Goal: Obtain resource: Download file/media

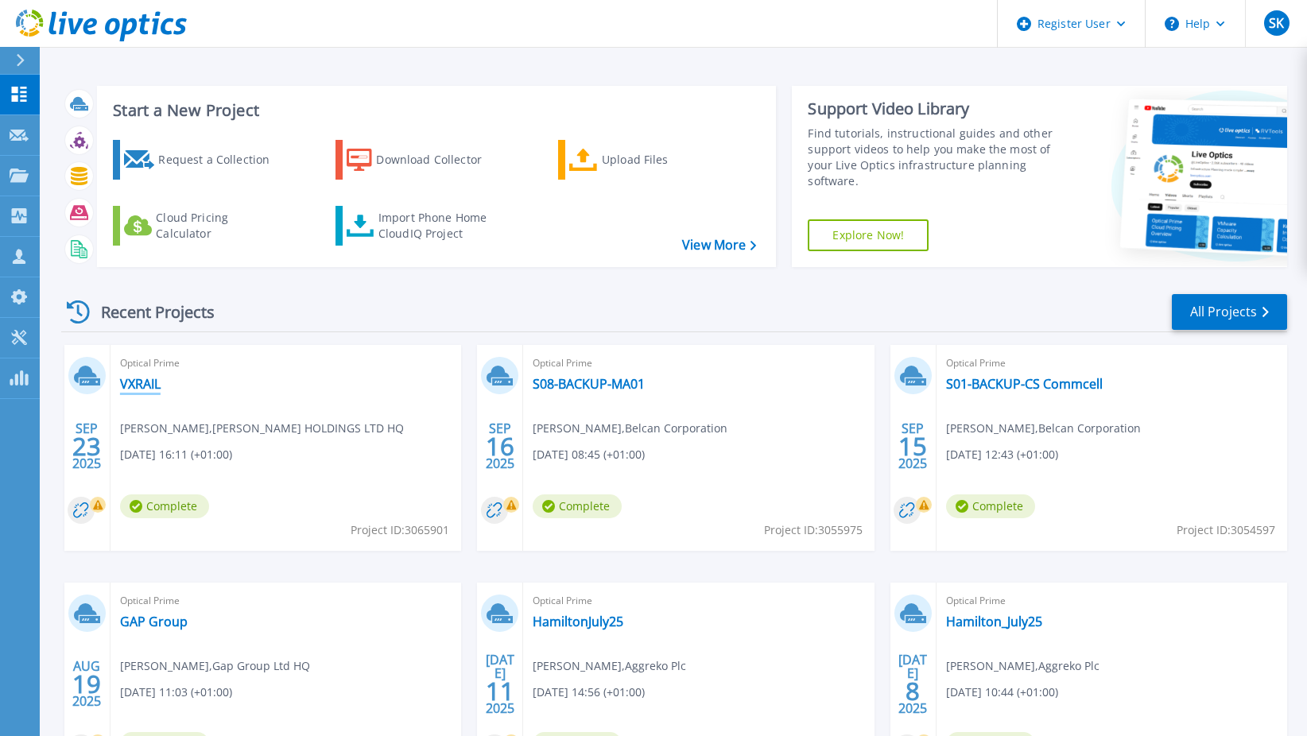
click at [146, 387] on link "VXRAIL" at bounding box center [140, 384] width 41 height 16
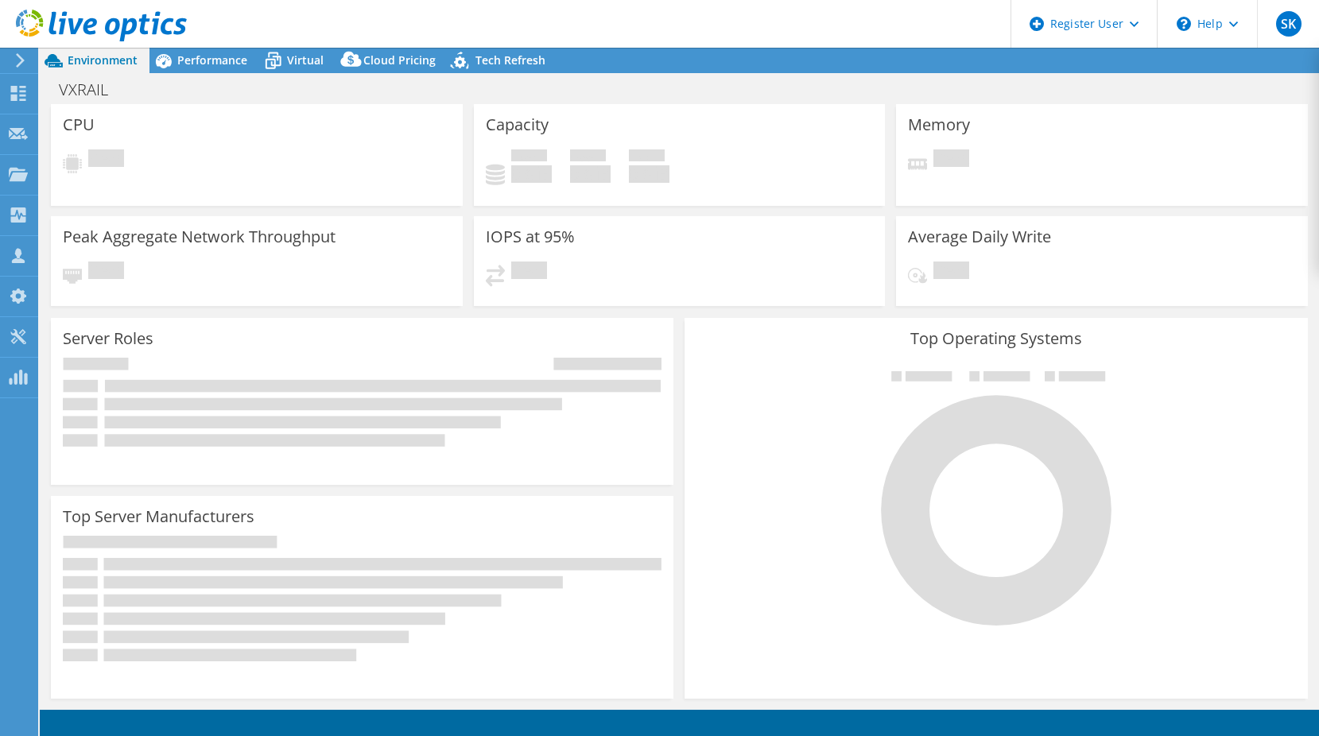
select select "USD"
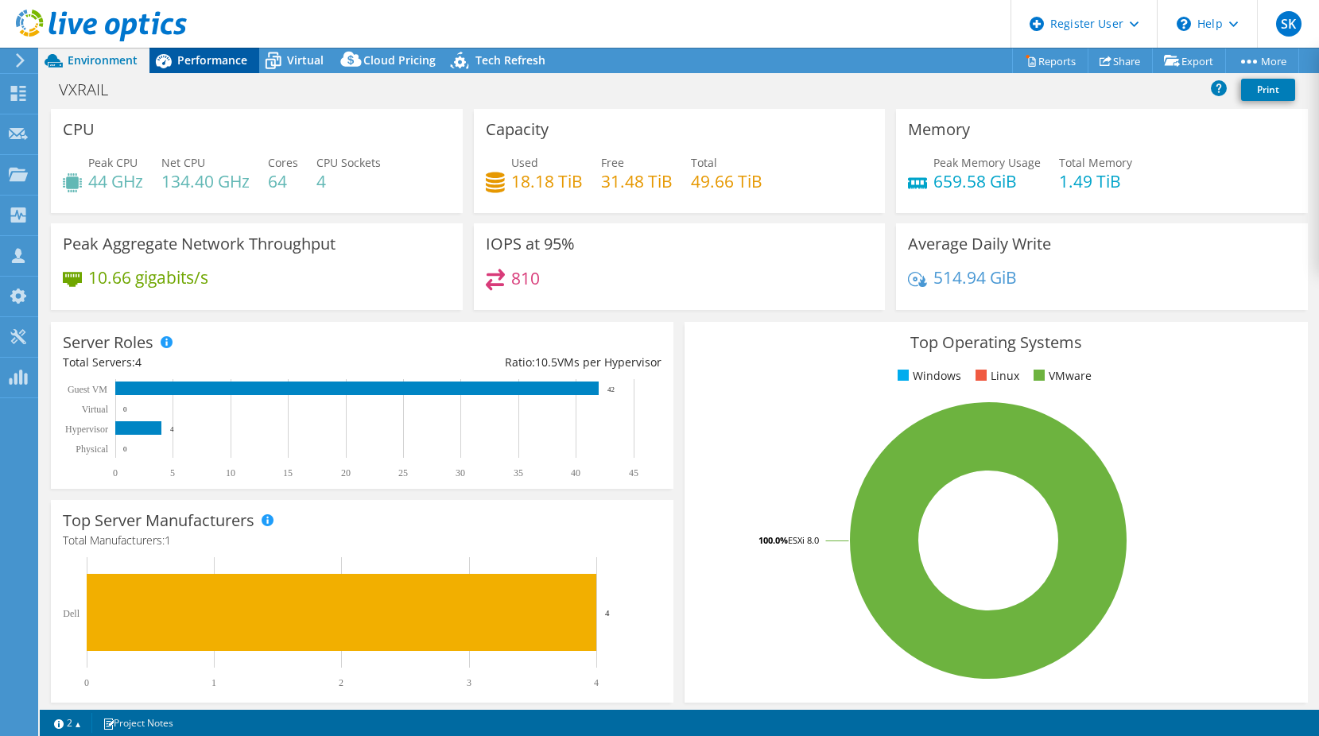
click at [200, 57] on span "Performance" at bounding box center [212, 59] width 70 height 15
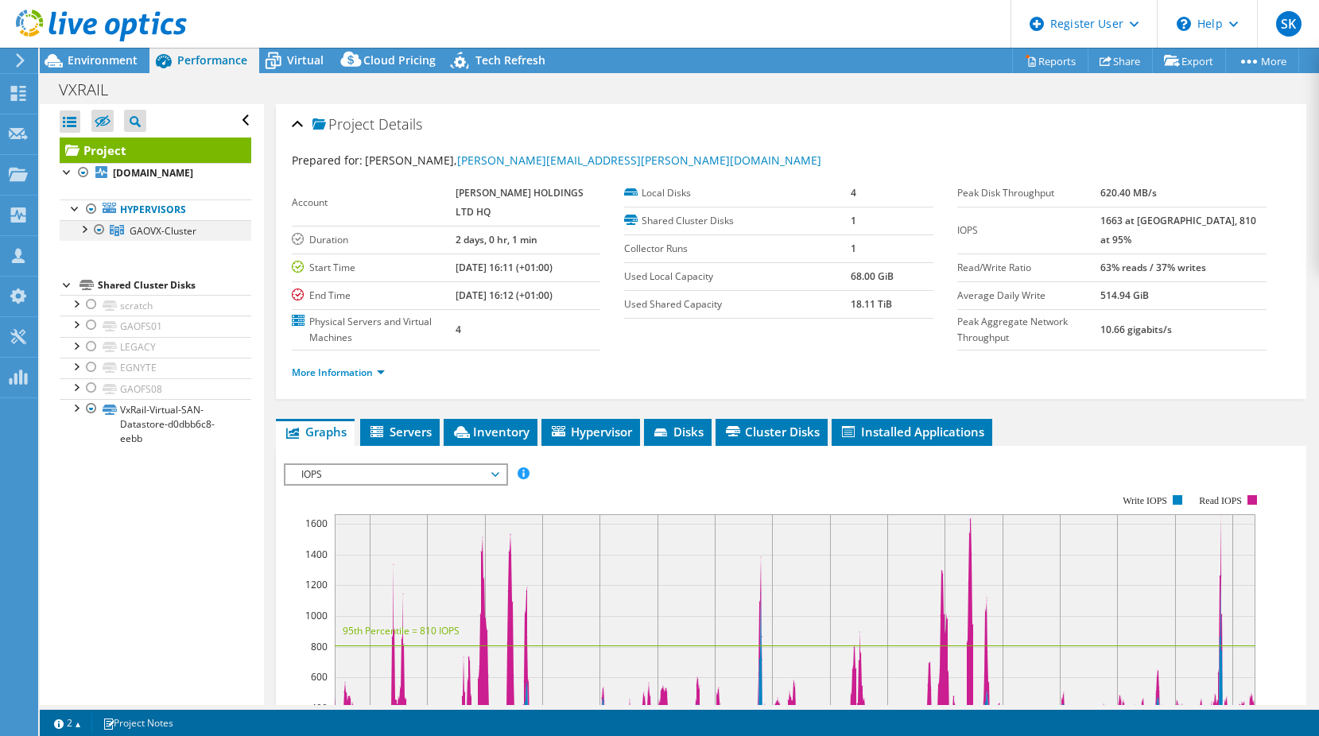
click at [84, 231] on div at bounding box center [84, 228] width 16 height 16
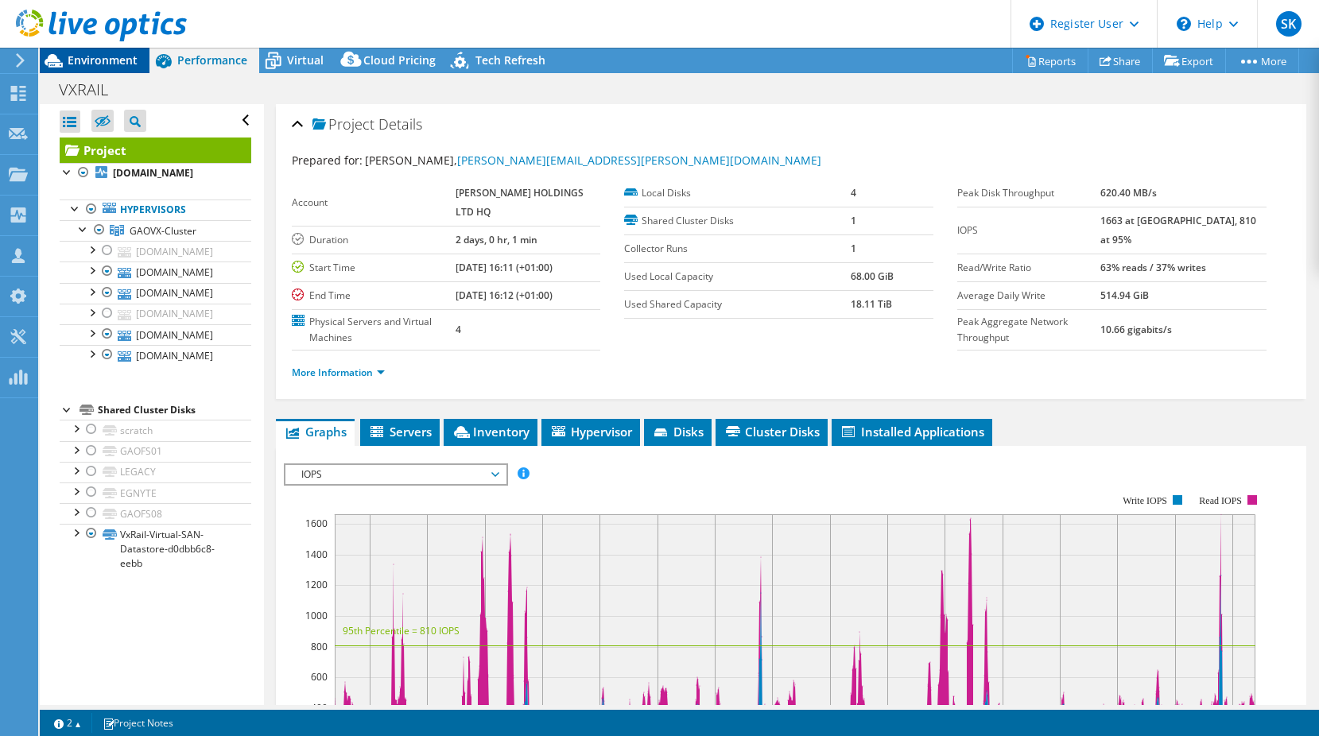
click at [121, 54] on span "Environment" at bounding box center [103, 59] width 70 height 15
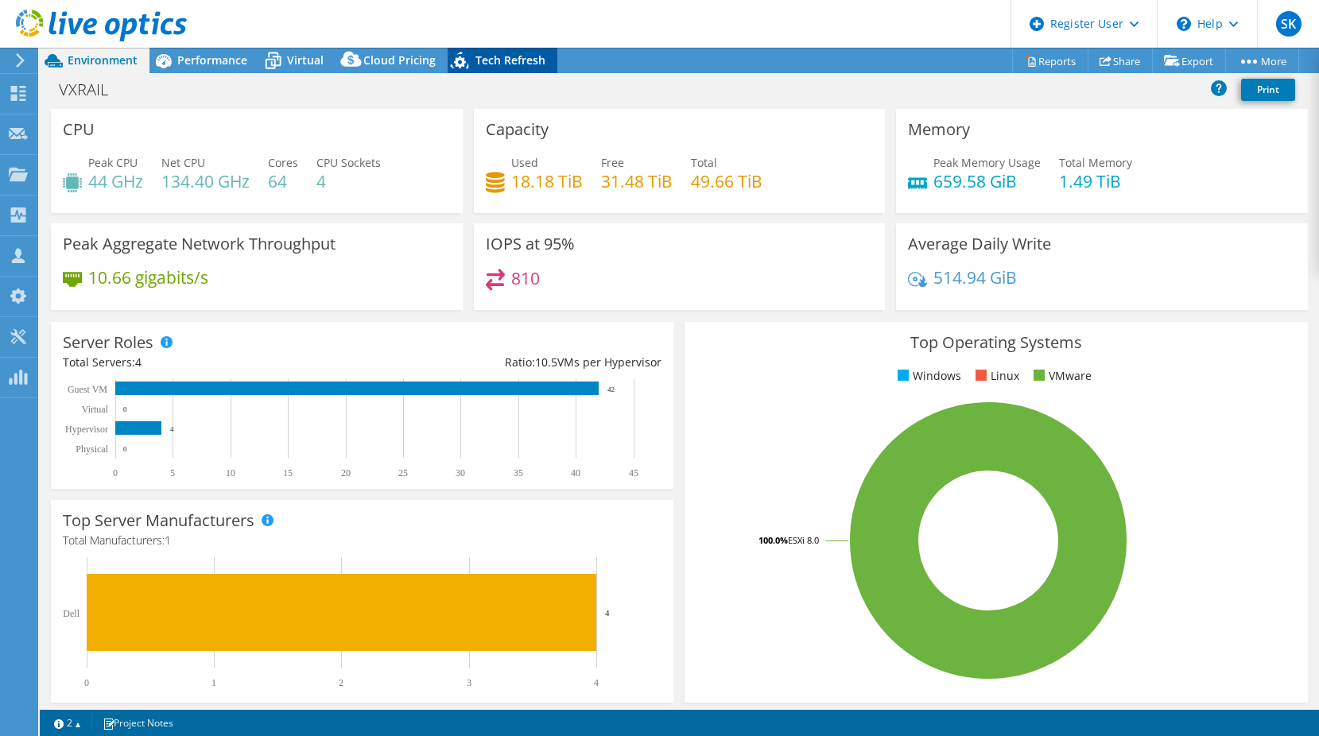
click at [536, 57] on span "Tech Refresh" at bounding box center [511, 59] width 70 height 15
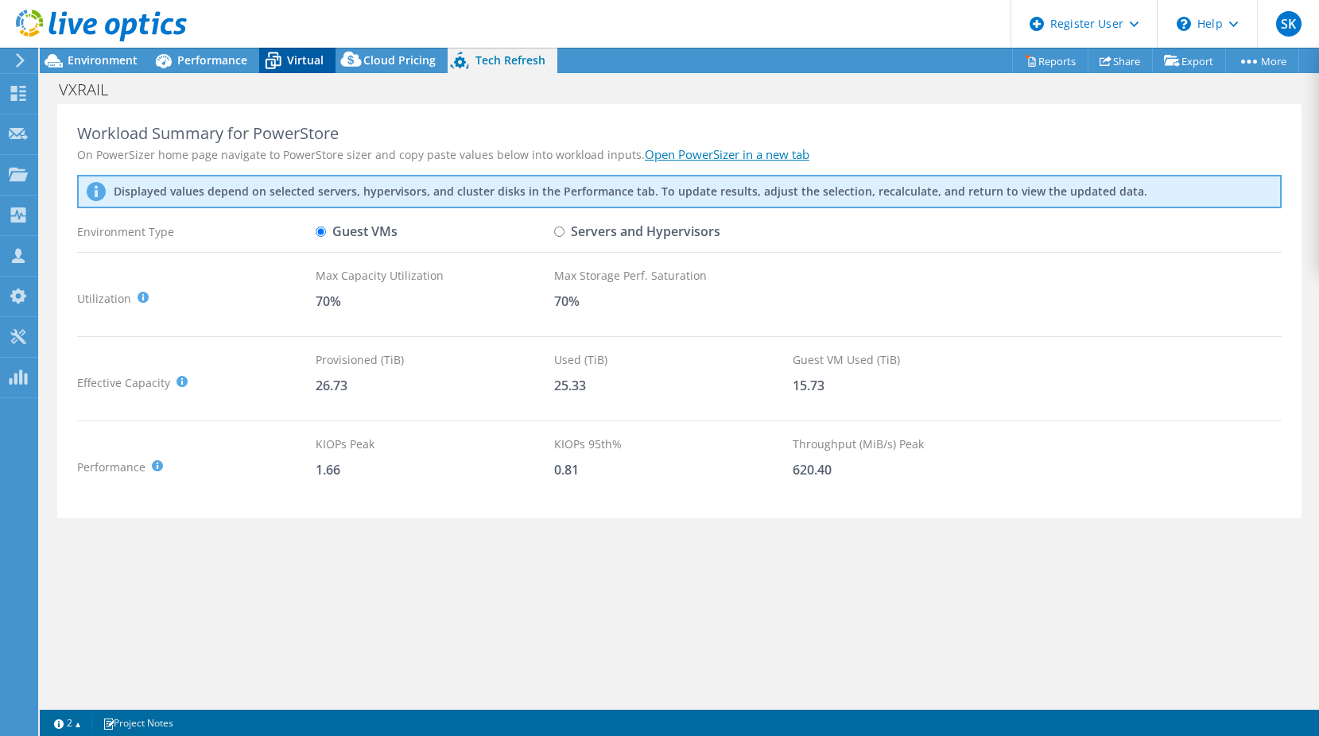
click at [293, 60] on span "Virtual" at bounding box center [305, 59] width 37 height 15
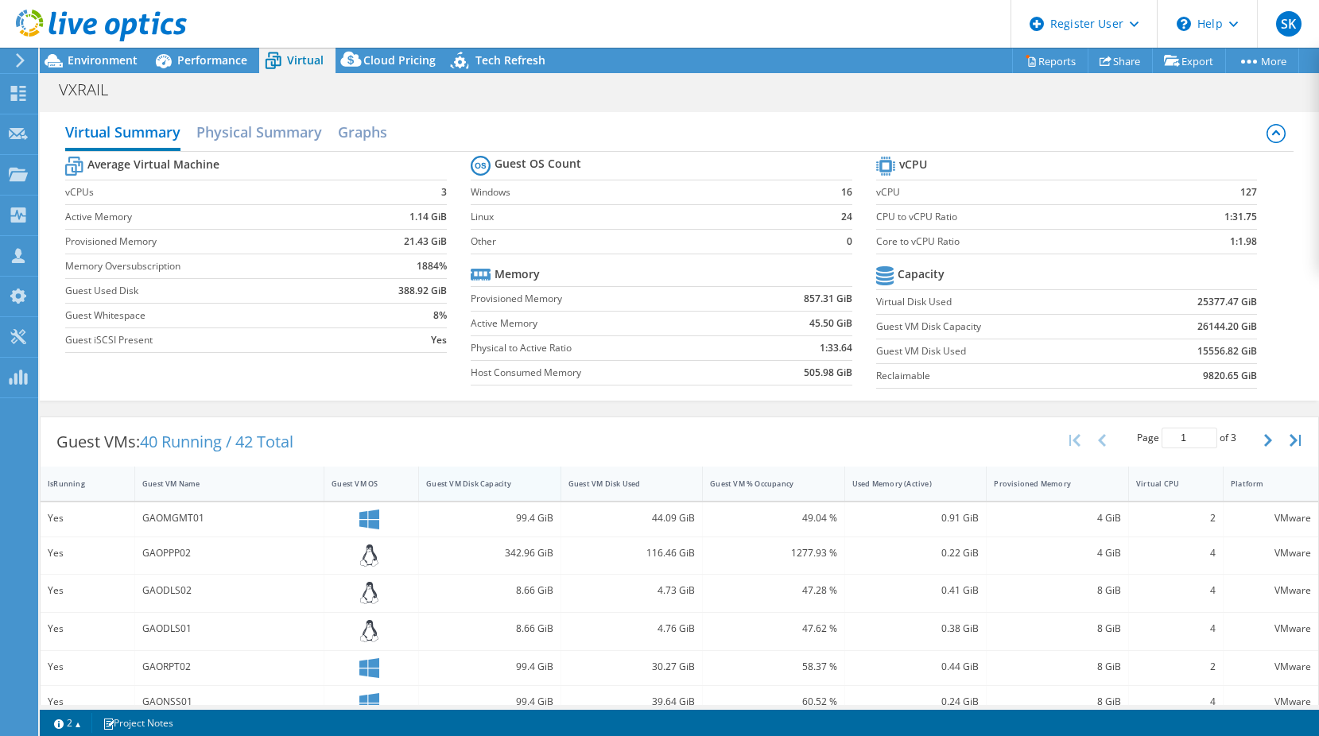
click at [491, 484] on div "Guest VM Disk Capacity" at bounding box center [480, 484] width 108 height 10
click at [1263, 445] on button "button" at bounding box center [1270, 440] width 27 height 30
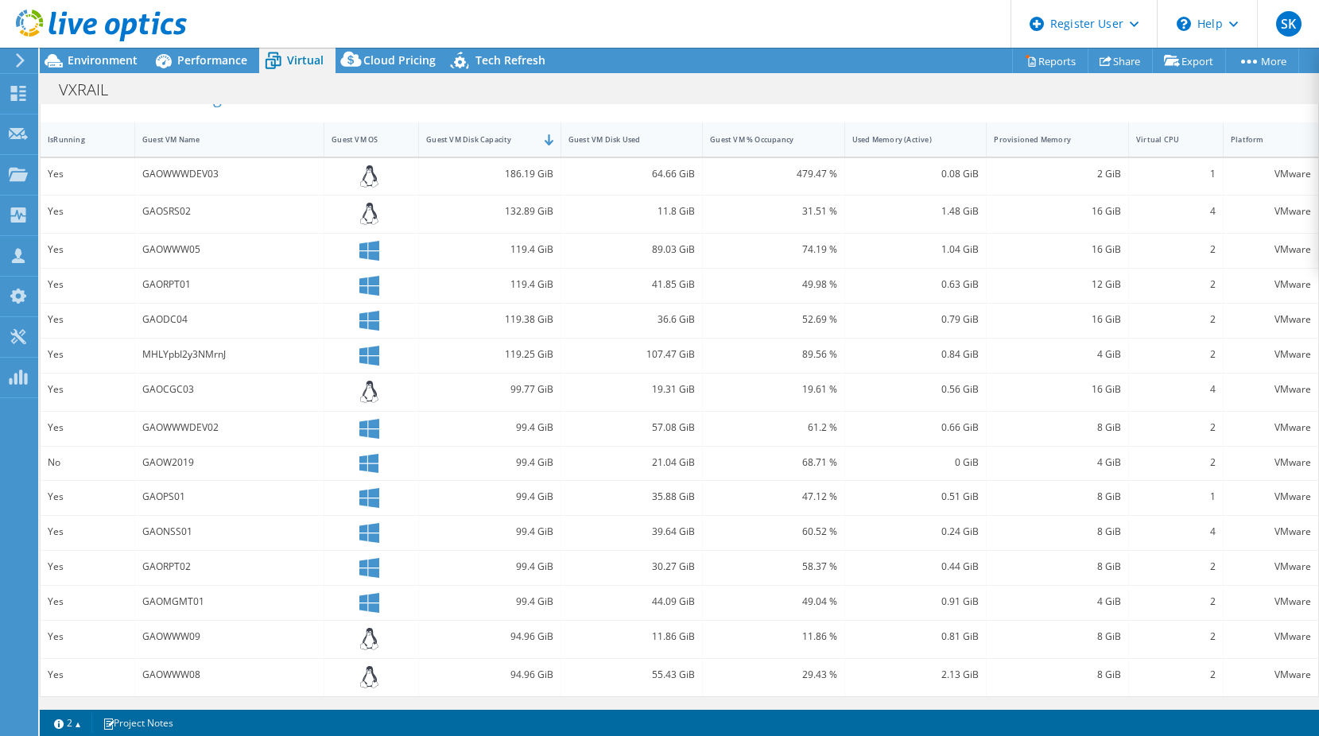
scroll to position [106, 0]
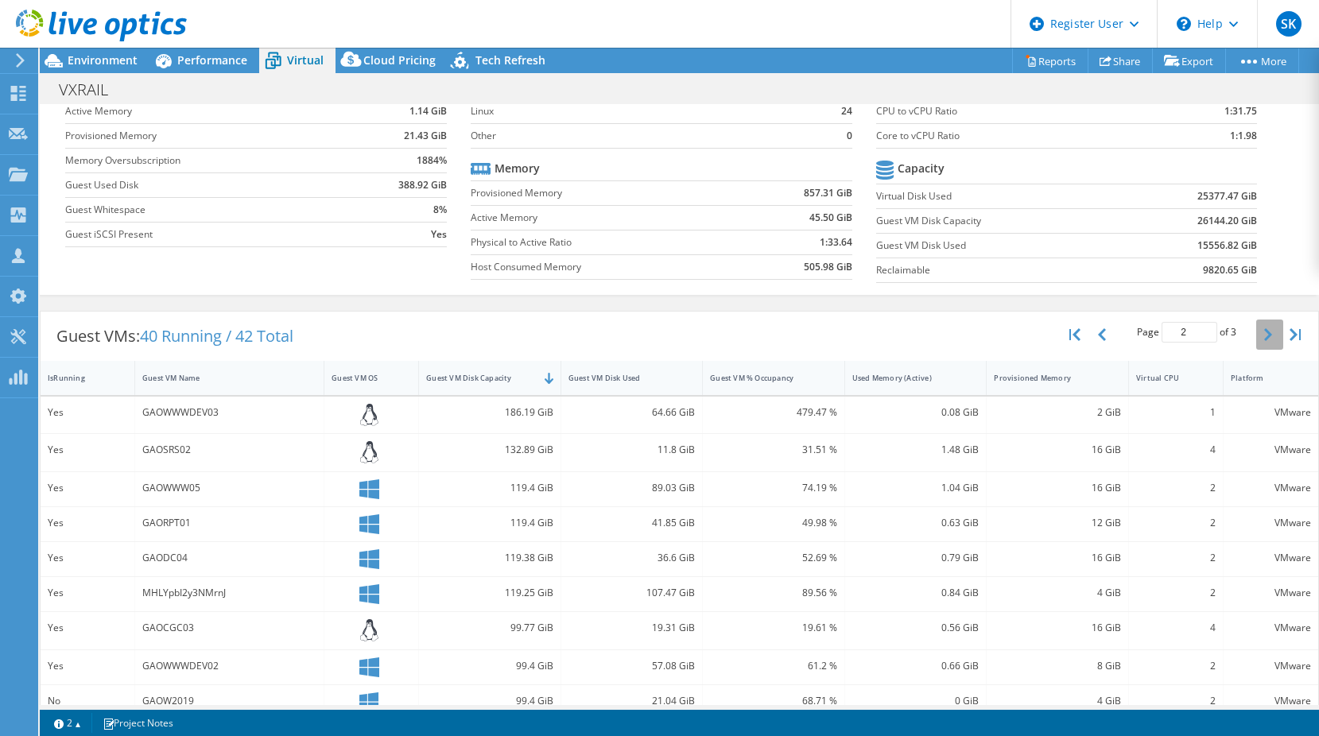
click at [1264, 334] on icon "button" at bounding box center [1268, 334] width 8 height 13
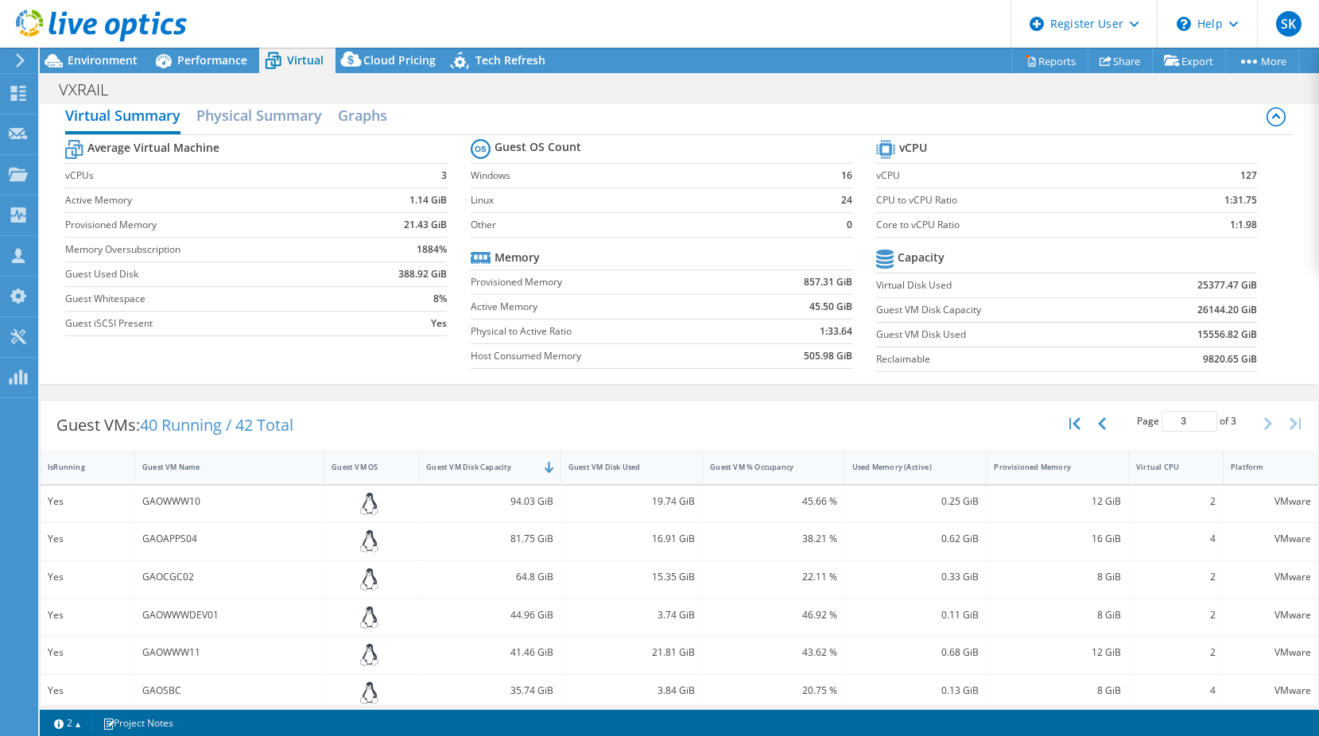
scroll to position [0, 0]
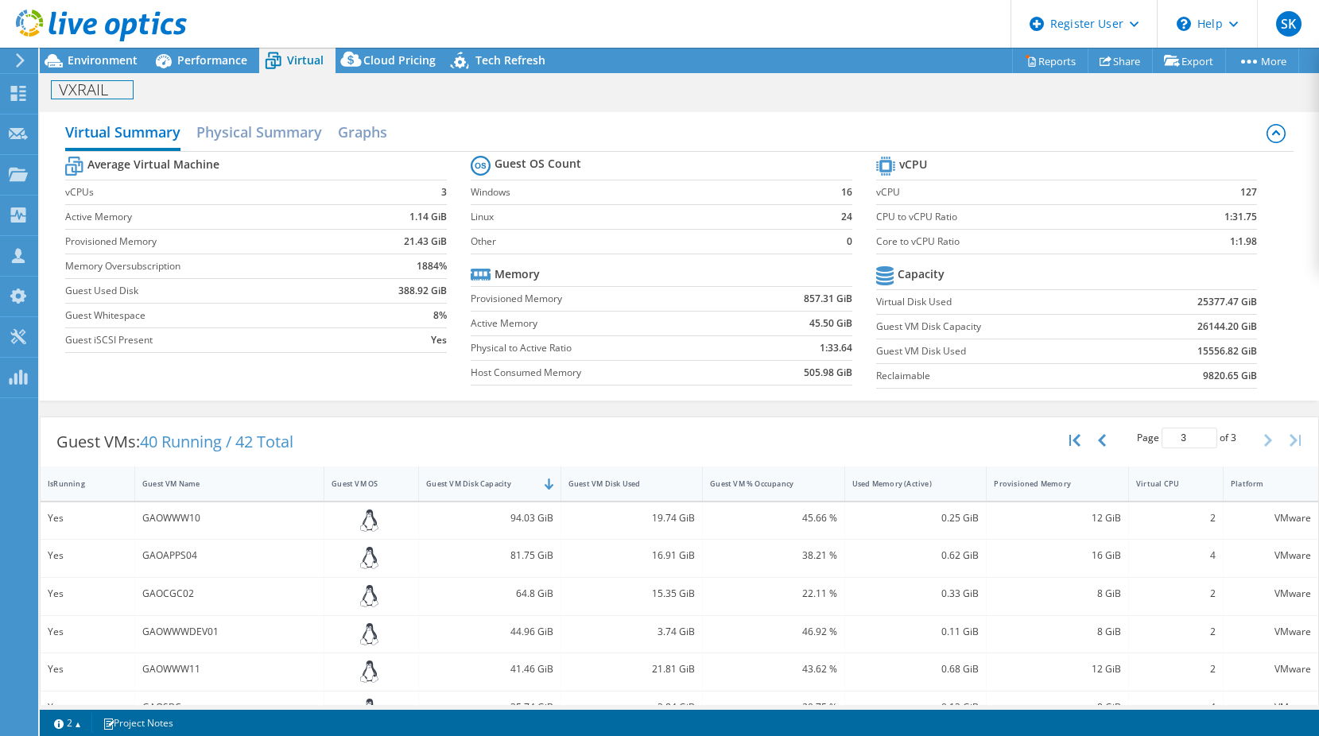
drag, startPoint x: 90, startPoint y: 74, endPoint x: 110, endPoint y: 84, distance: 22.4
click at [89, 74] on div "VXRAIL Print" at bounding box center [680, 88] width 1280 height 31
click at [91, 61] on span "Environment" at bounding box center [103, 59] width 70 height 15
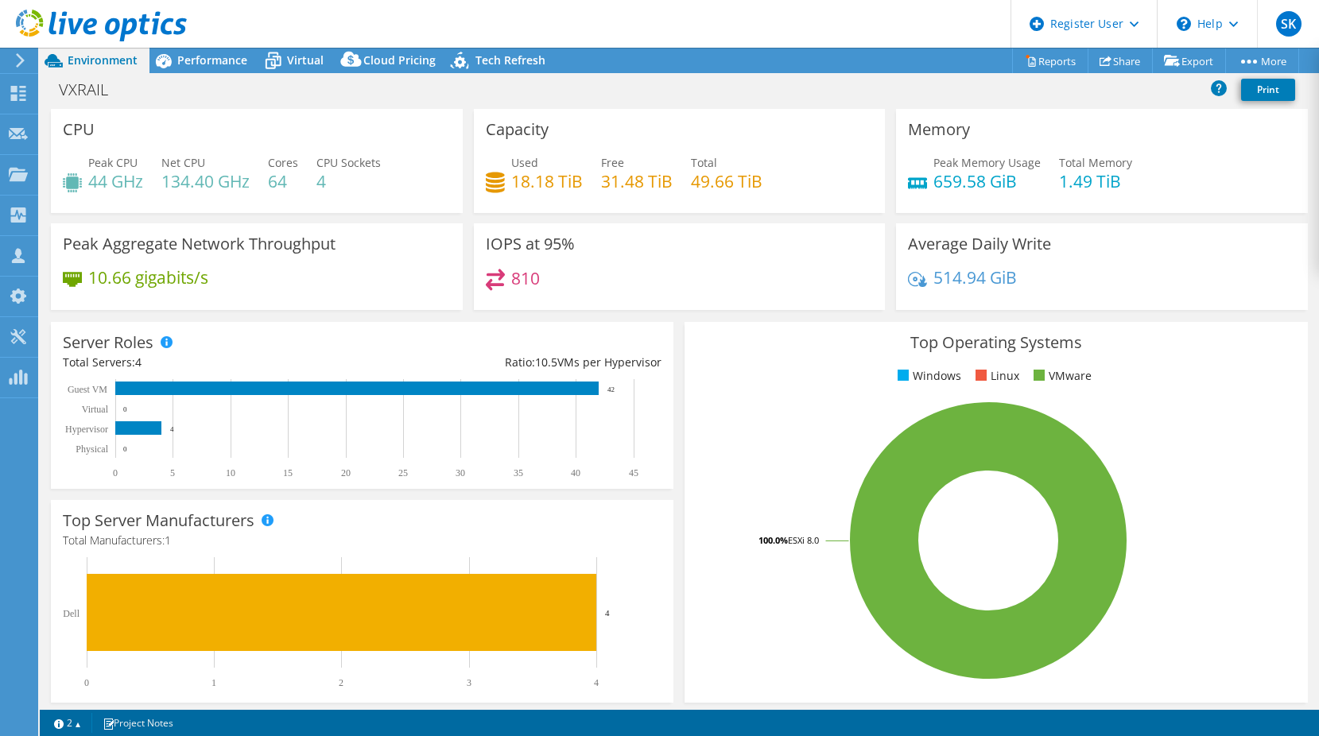
click at [309, 107] on div "VXRAIL Print" at bounding box center [680, 92] width 1280 height 34
click at [180, 53] on span "Performance" at bounding box center [212, 59] width 70 height 15
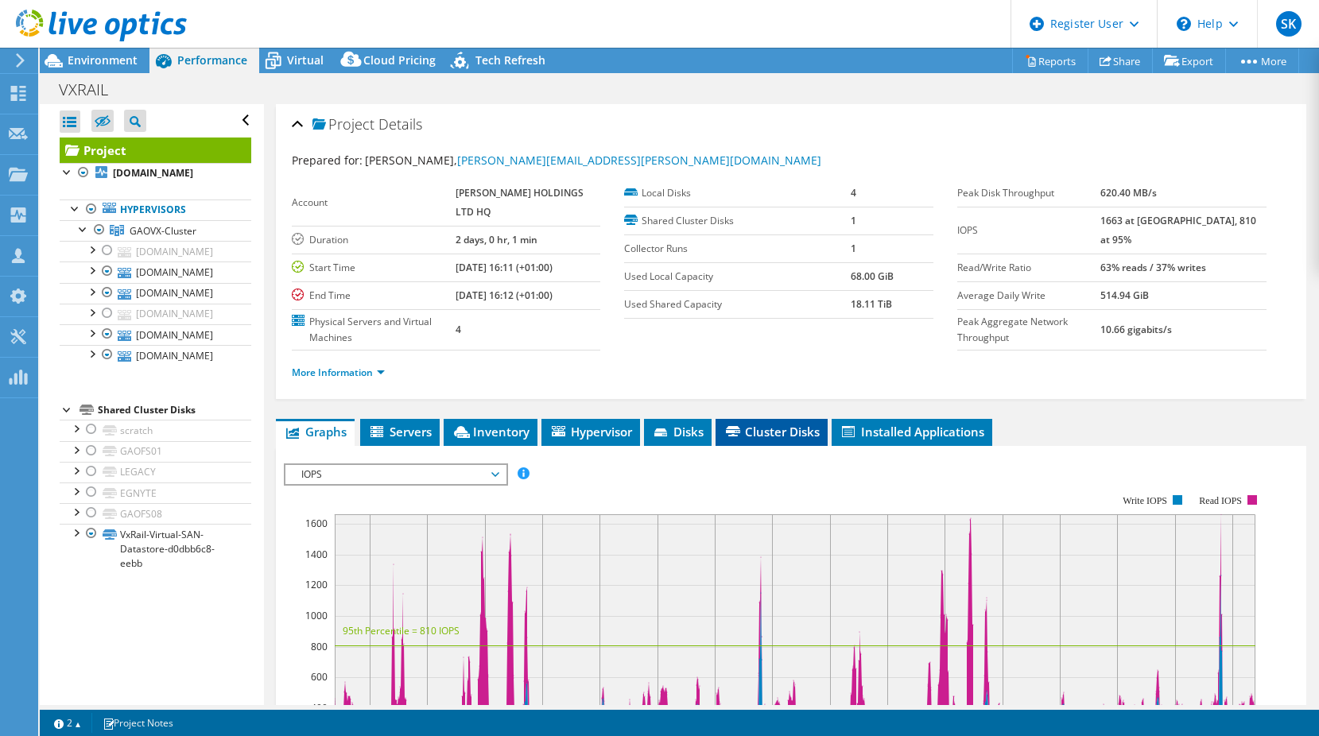
click at [780, 446] on li "Cluster Disks" at bounding box center [772, 432] width 112 height 27
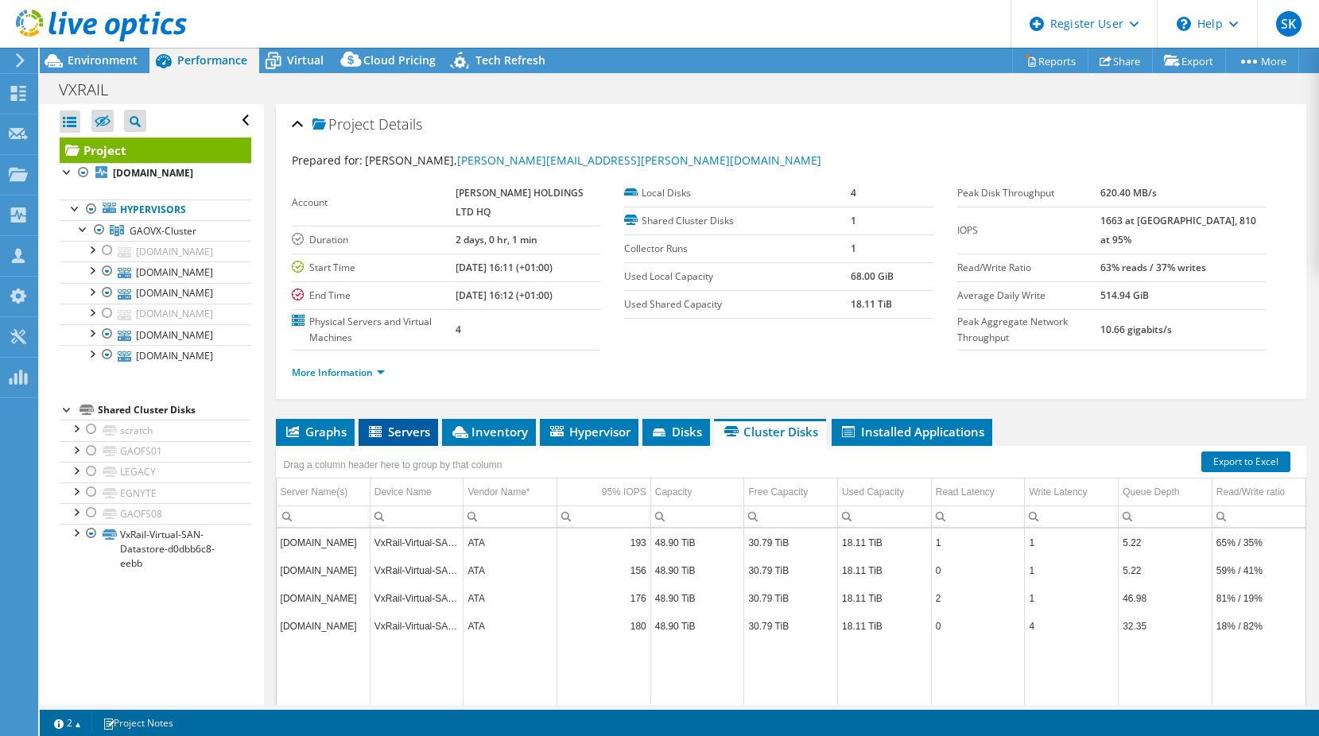
click at [405, 440] on span "Servers" at bounding box center [399, 432] width 64 height 16
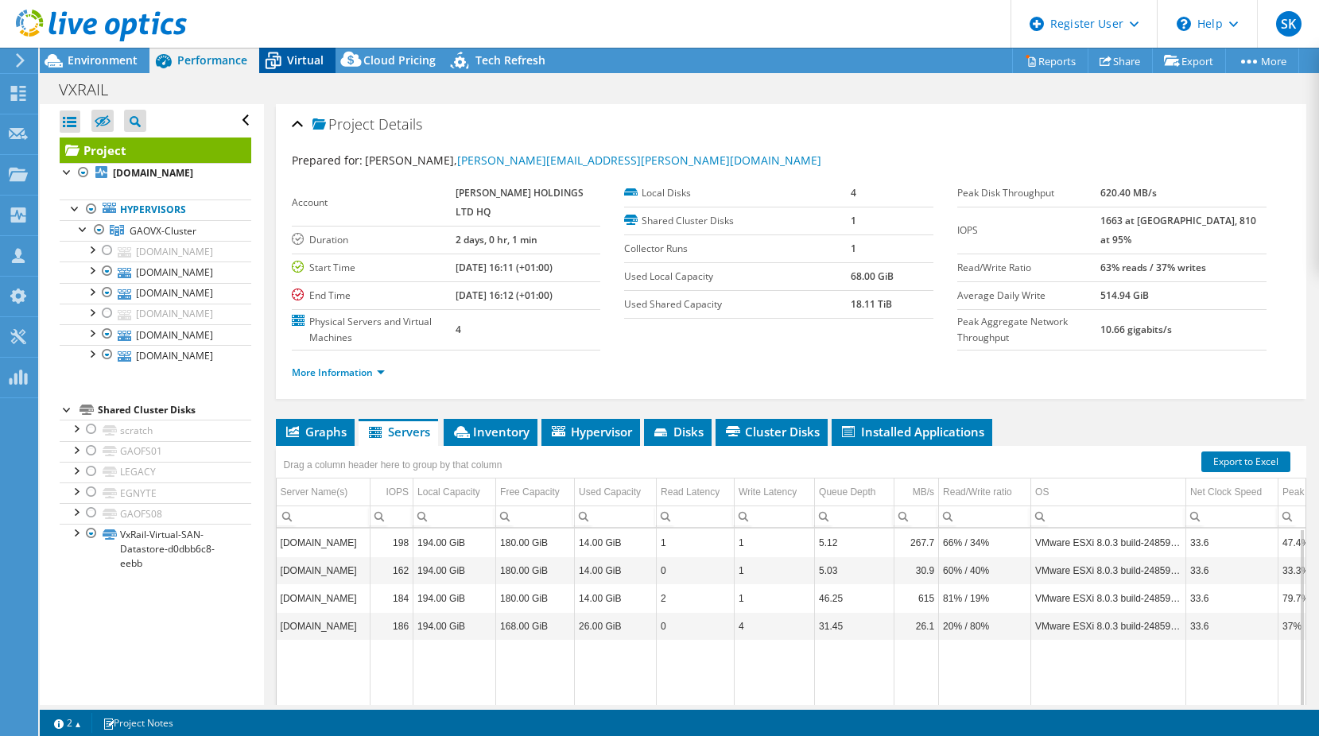
click at [314, 55] on span "Virtual" at bounding box center [305, 59] width 37 height 15
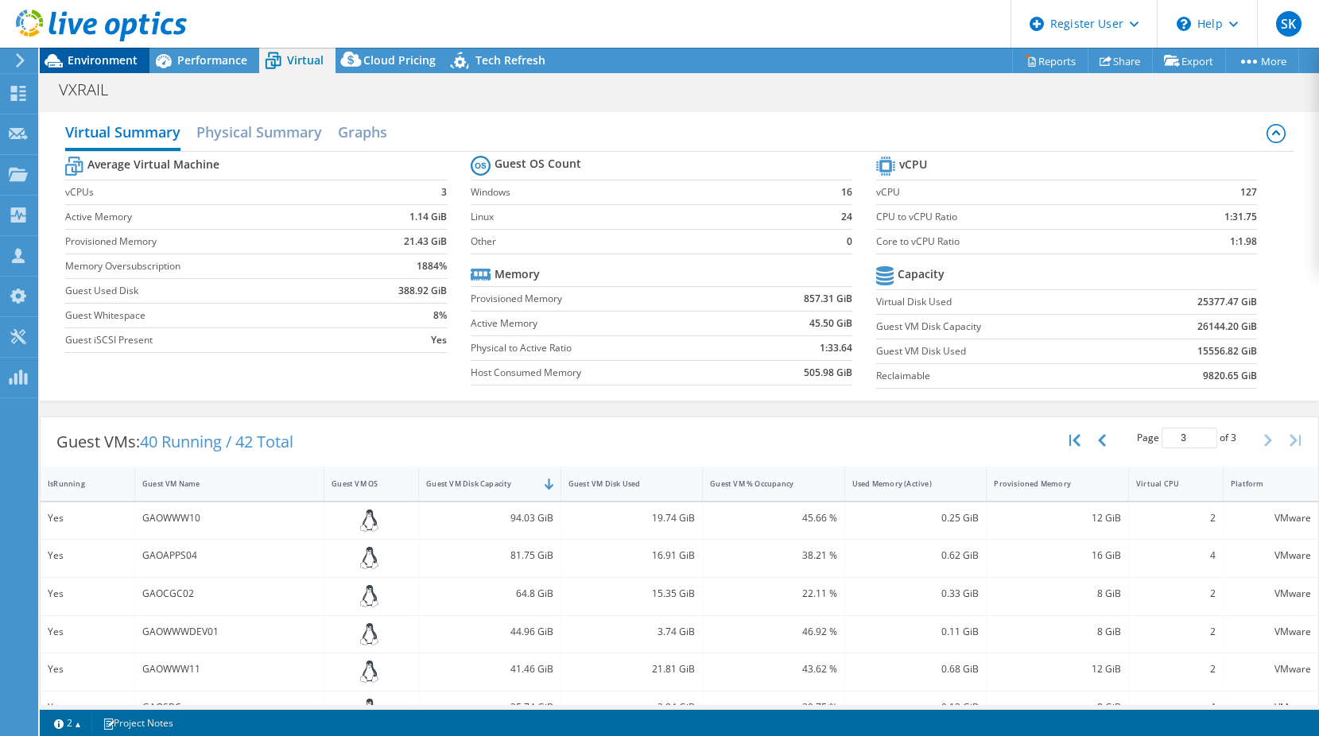
click at [110, 66] on span "Environment" at bounding box center [103, 59] width 70 height 15
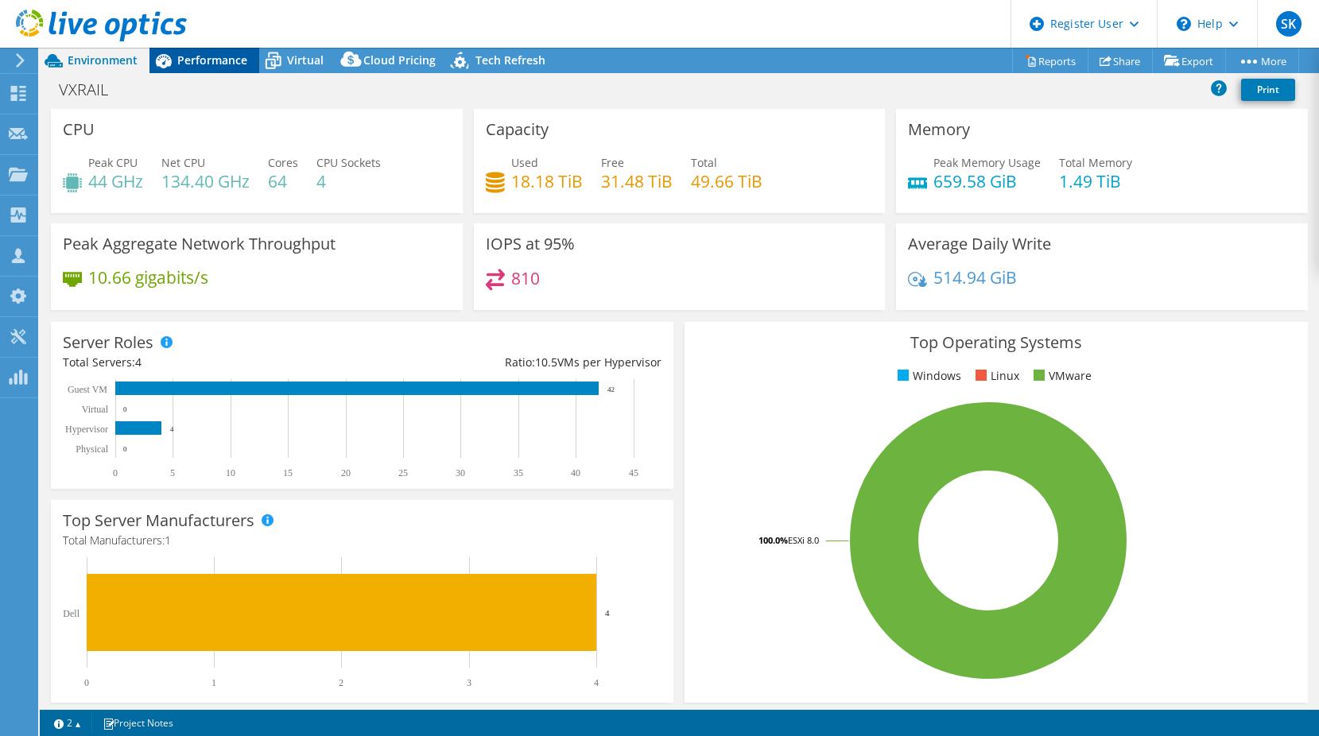
click at [211, 64] on span "Performance" at bounding box center [212, 59] width 70 height 15
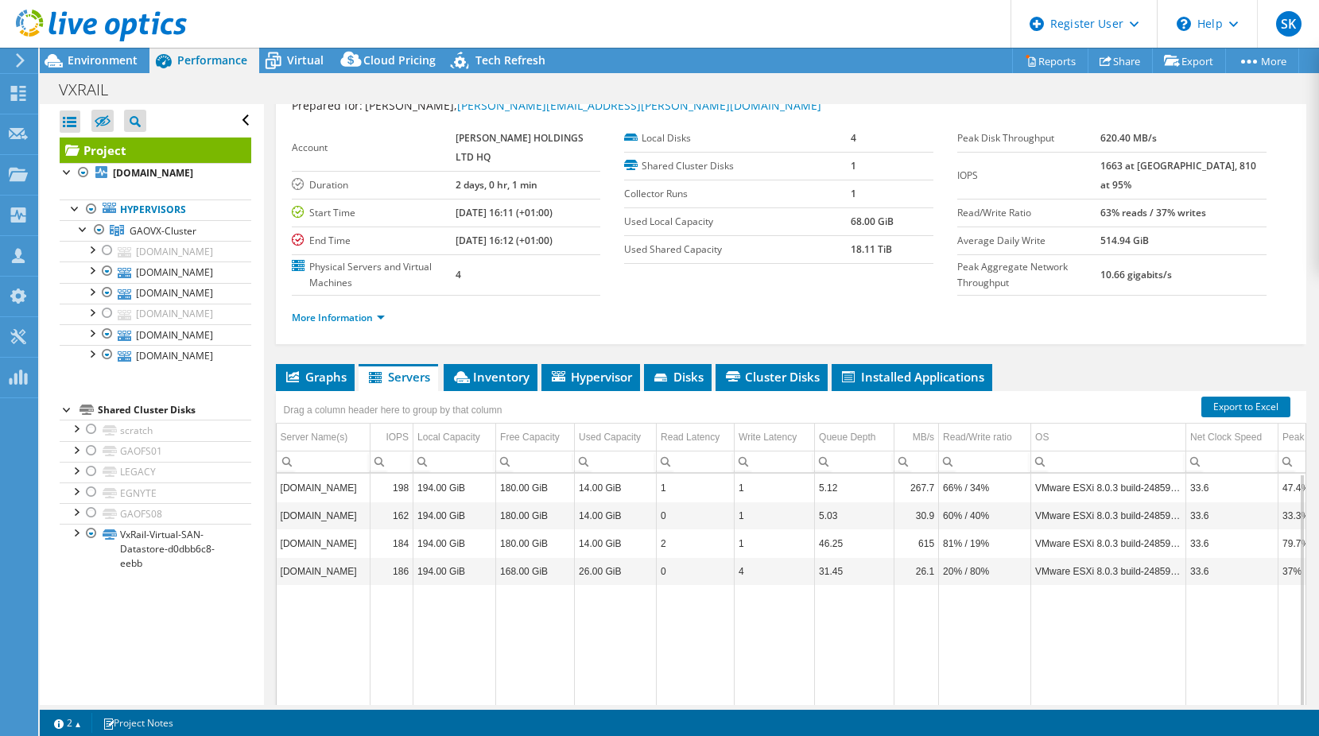
scroll to position [80, 0]
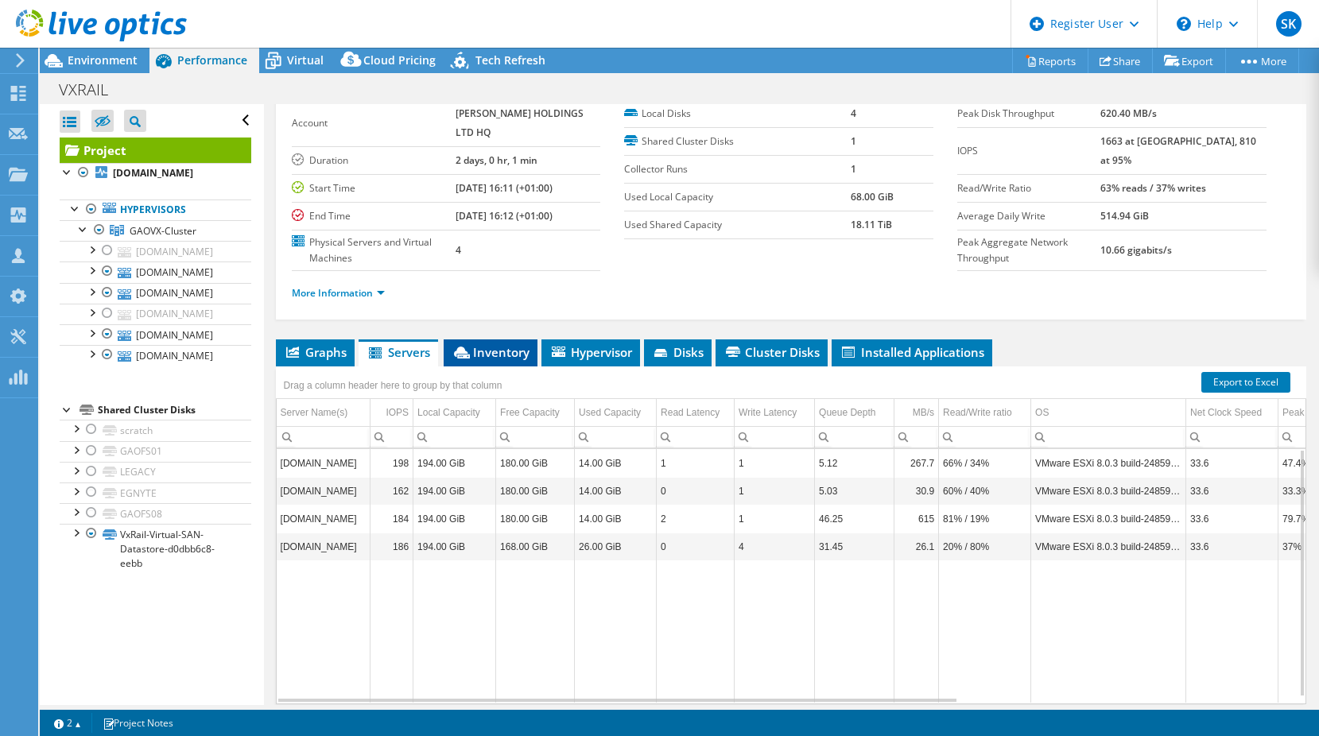
click at [523, 360] on span "Inventory" at bounding box center [491, 352] width 78 height 16
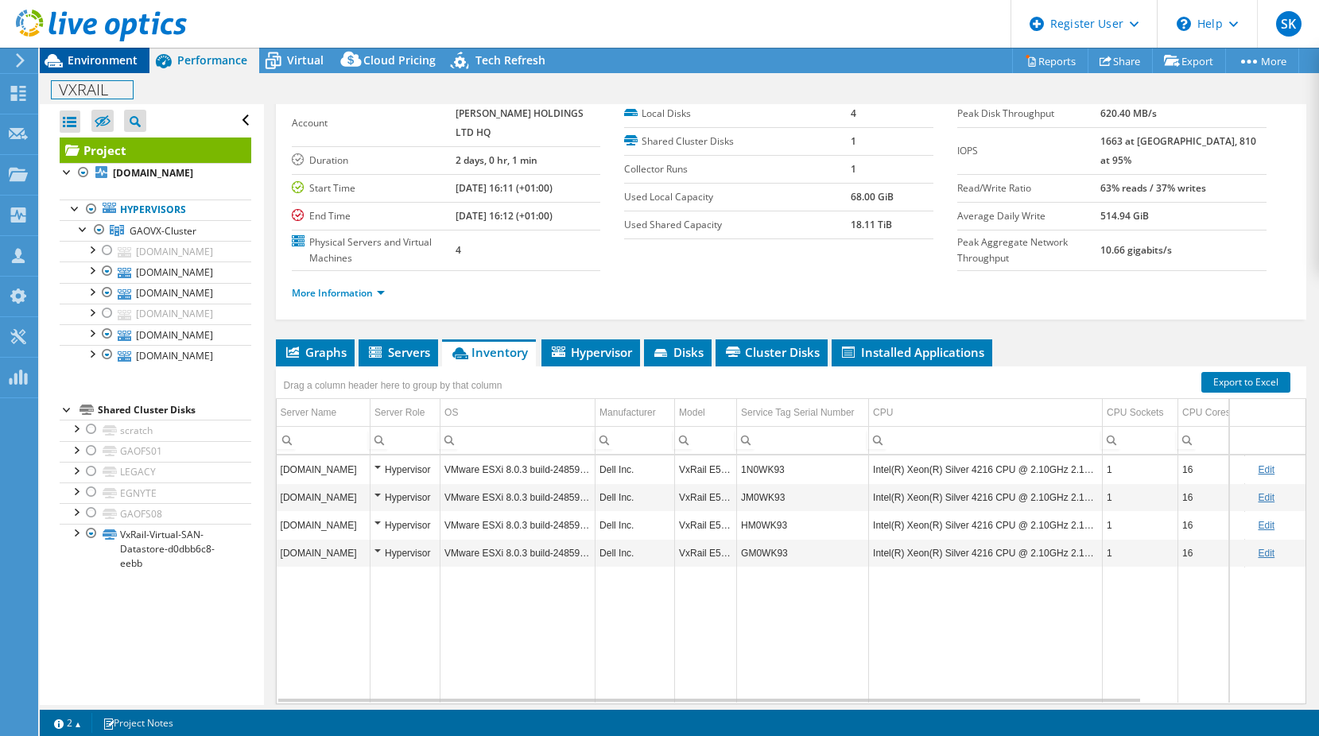
click at [87, 75] on div "VXRAIL Print" at bounding box center [680, 89] width 1280 height 29
click at [82, 65] on span "Environment" at bounding box center [103, 59] width 70 height 15
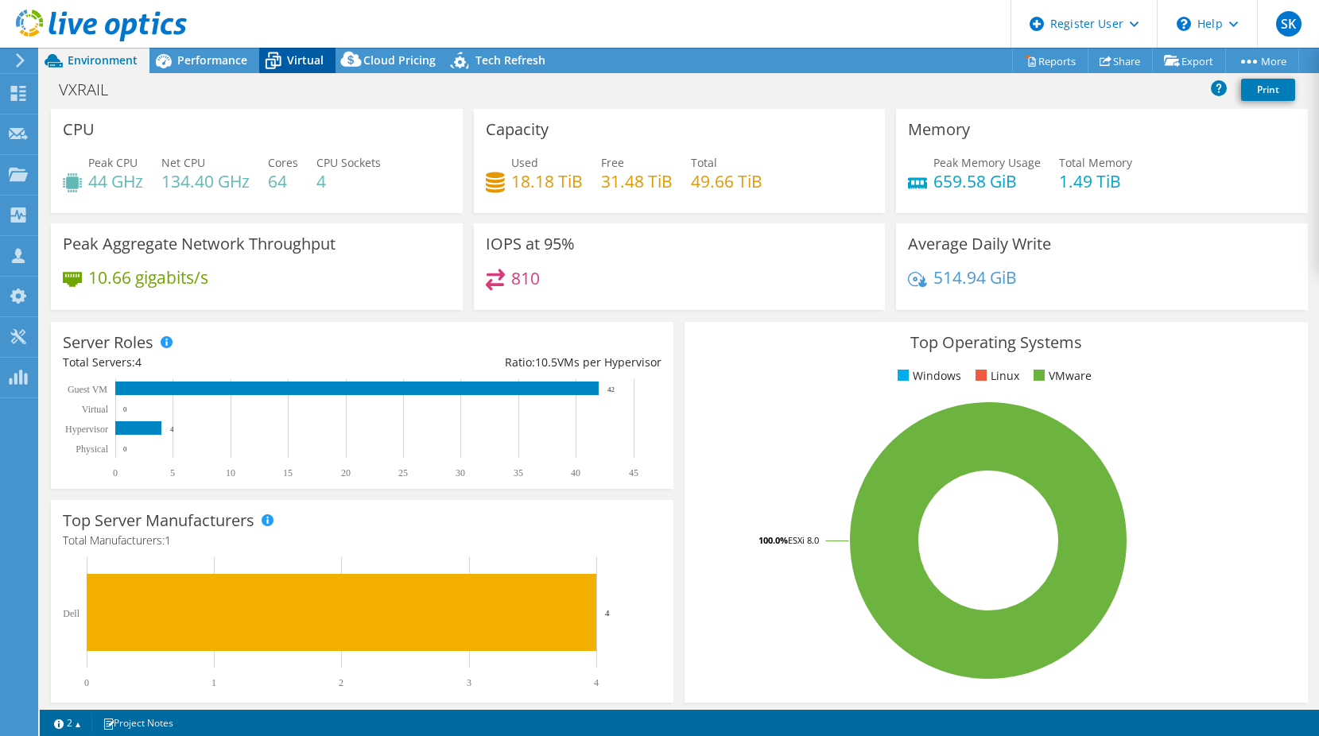
click at [303, 58] on span "Virtual" at bounding box center [305, 59] width 37 height 15
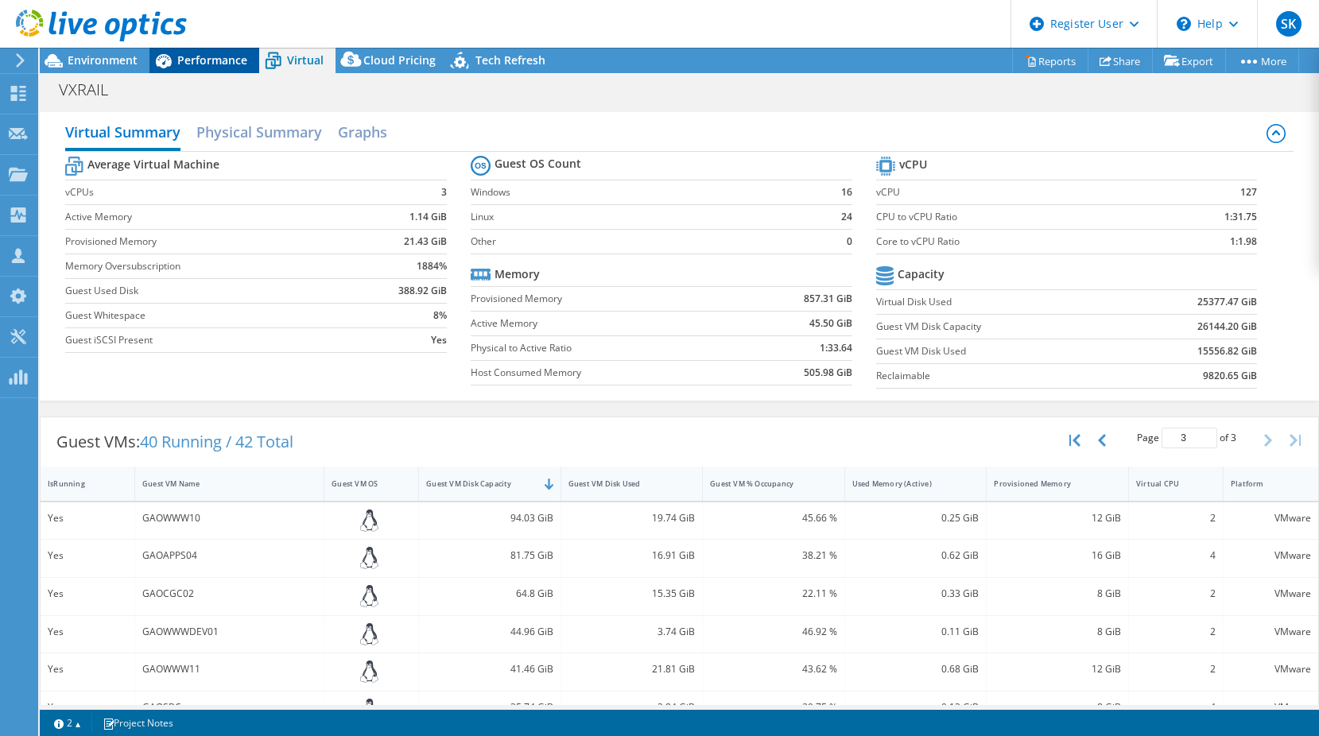
click at [219, 60] on span "Performance" at bounding box center [212, 59] width 70 height 15
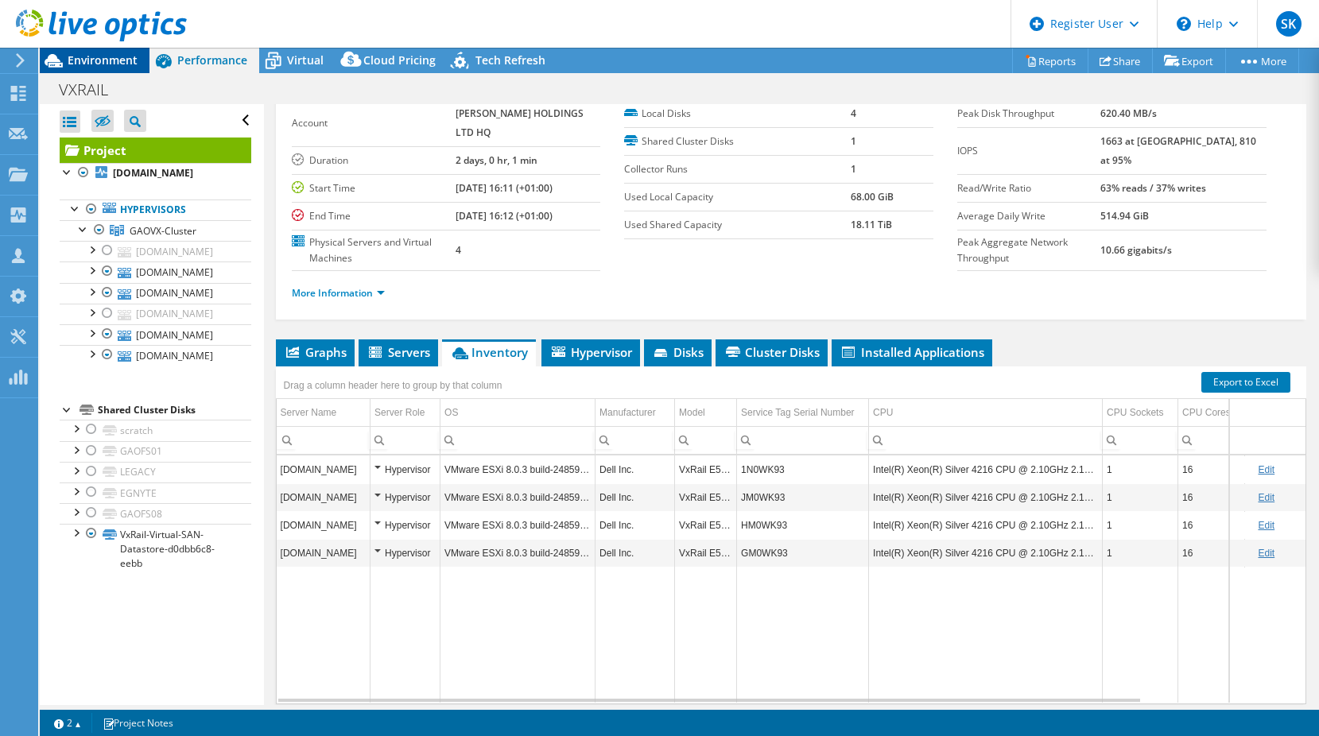
click at [100, 58] on span "Environment" at bounding box center [103, 59] width 70 height 15
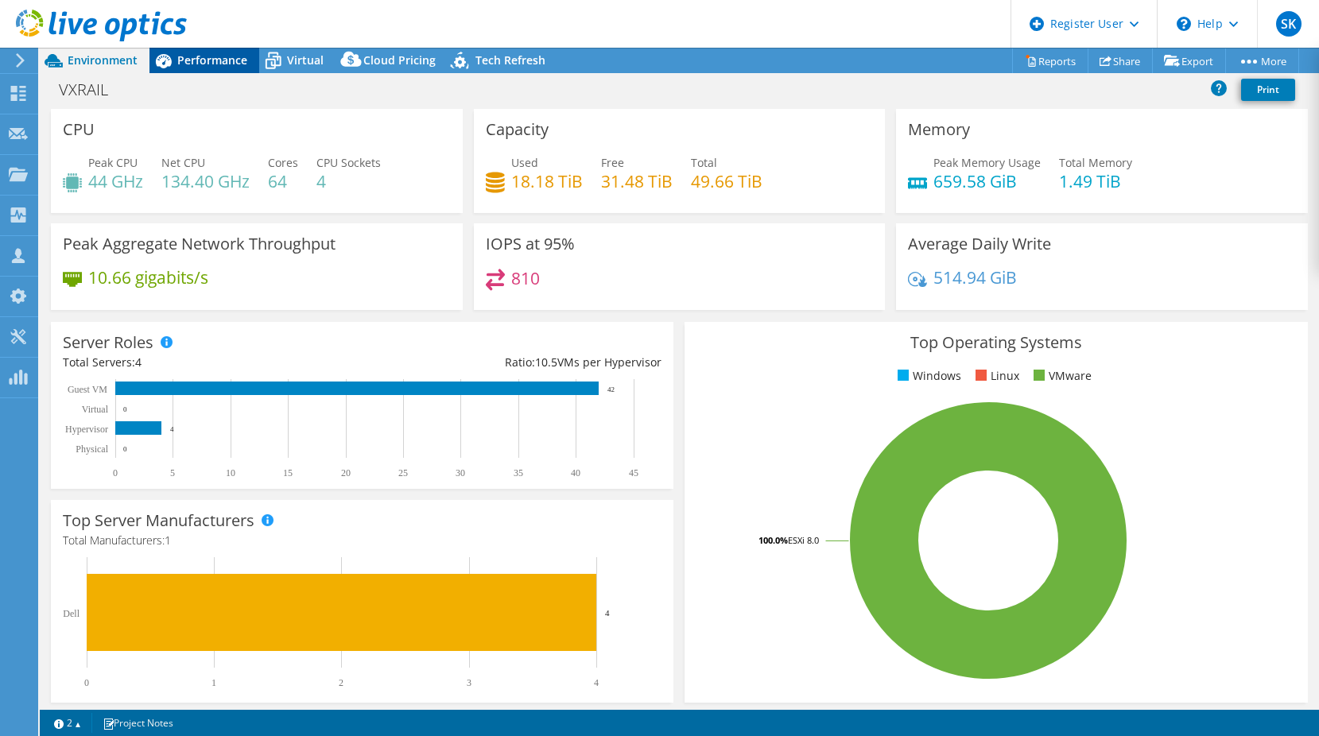
click at [236, 65] on span "Performance" at bounding box center [212, 59] width 70 height 15
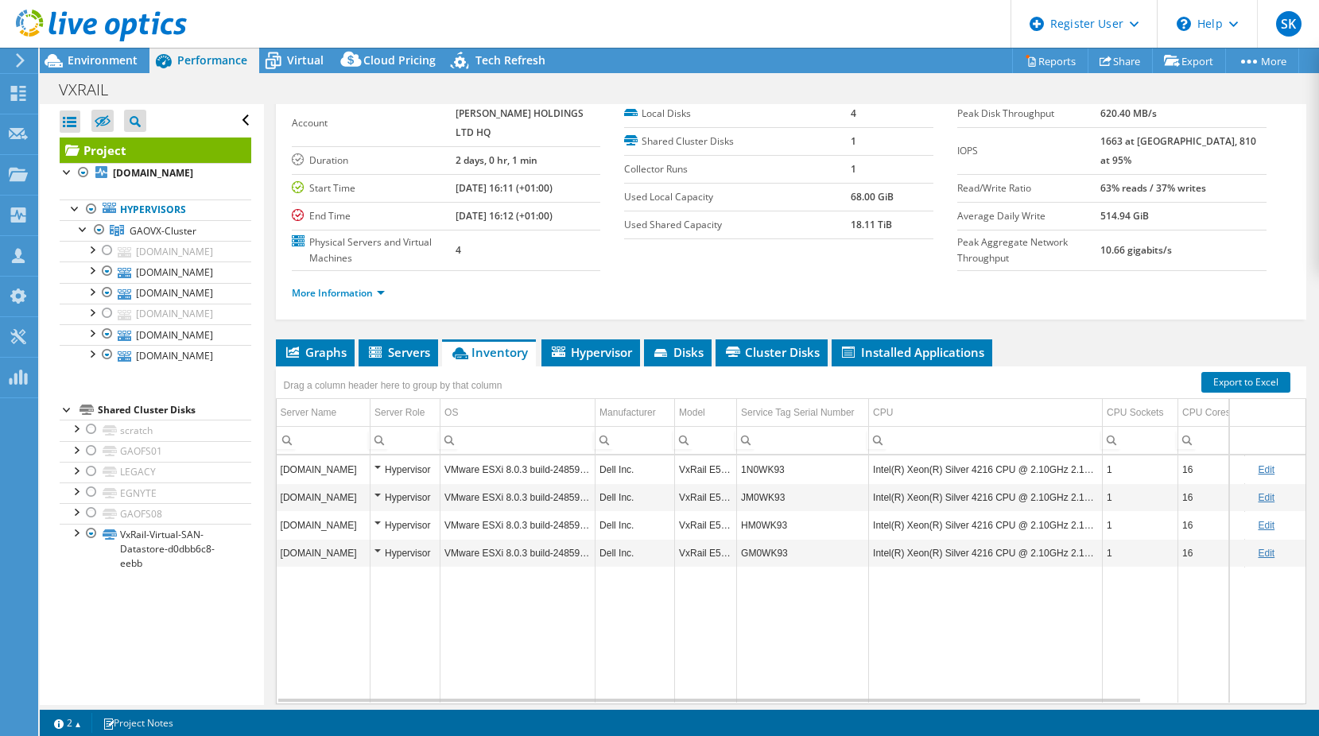
click at [795, 387] on div "Drag a column header here to group by that column" at bounding box center [791, 377] width 1031 height 21
click at [794, 367] on li "Cluster Disks" at bounding box center [772, 353] width 112 height 27
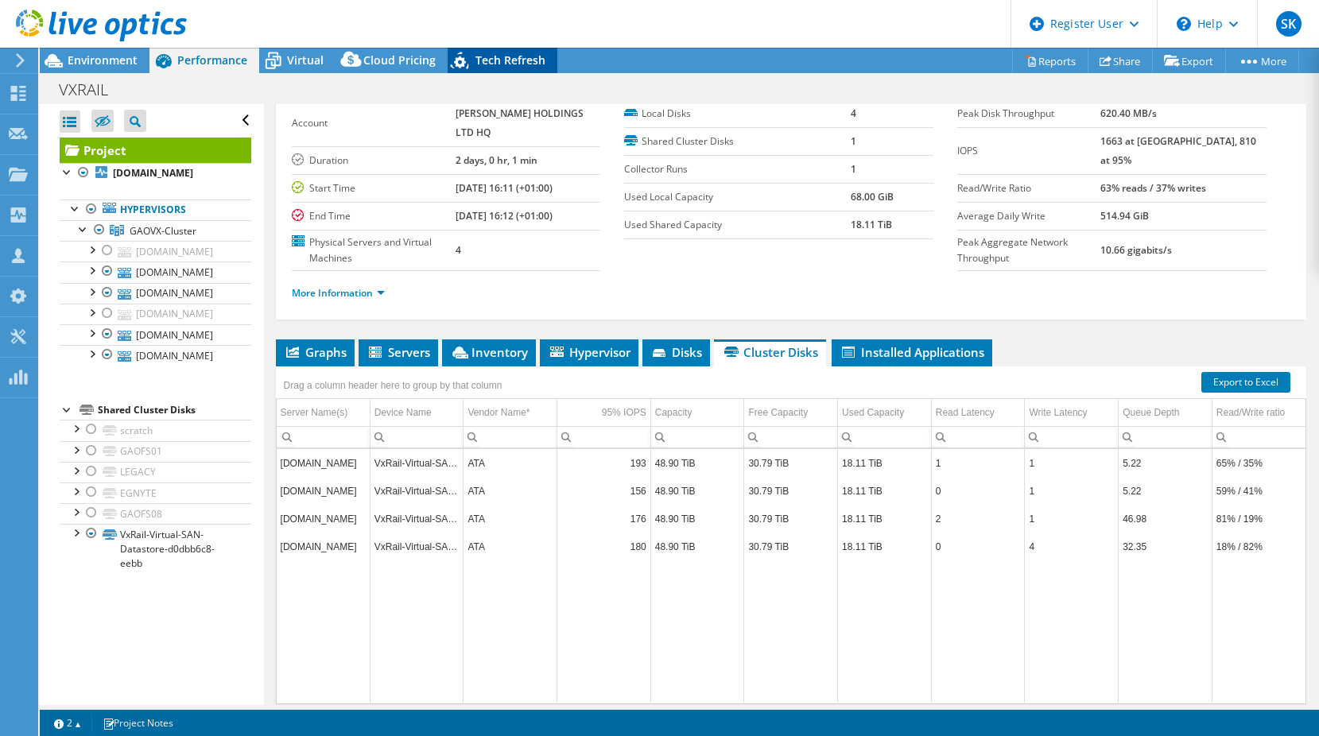
click at [487, 60] on span "Tech Refresh" at bounding box center [511, 59] width 70 height 15
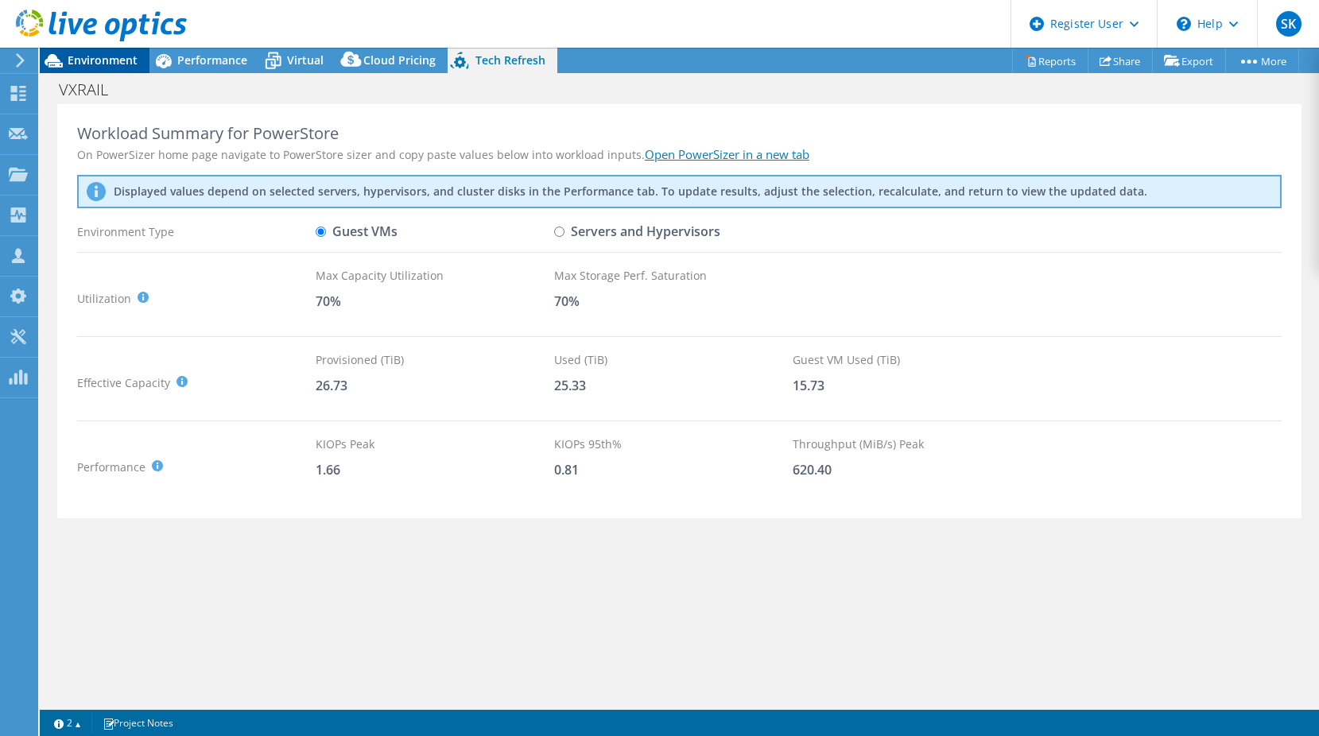
click at [91, 62] on span "Environment" at bounding box center [103, 59] width 70 height 15
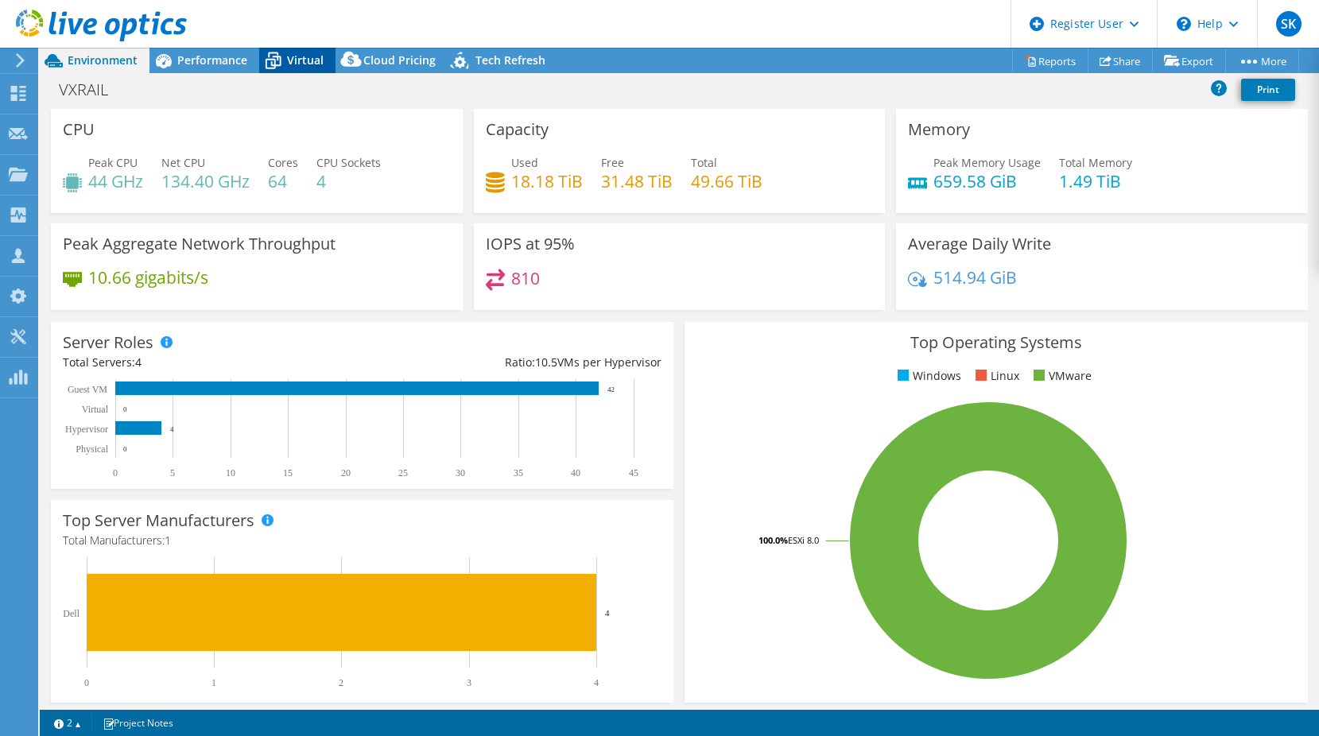
click at [278, 62] on icon at bounding box center [273, 61] width 28 height 28
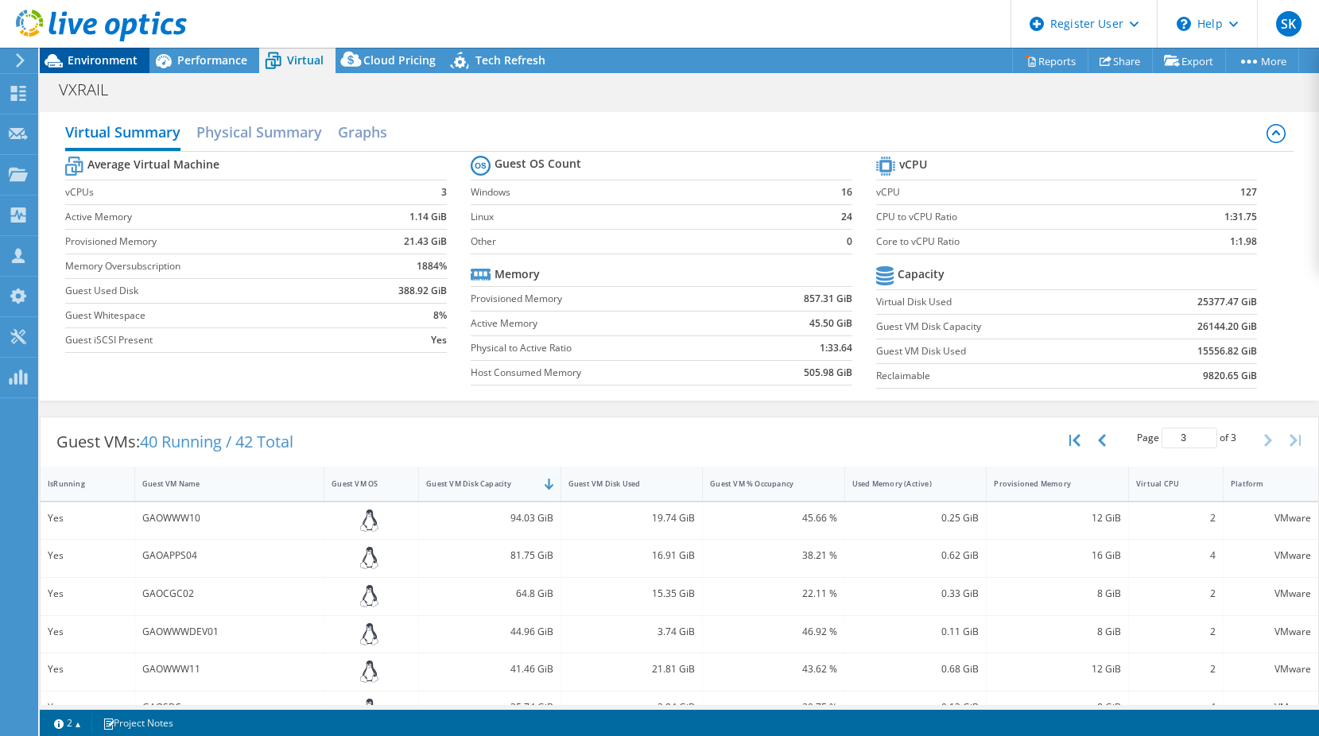
click at [125, 68] on div "Environment" at bounding box center [95, 60] width 110 height 25
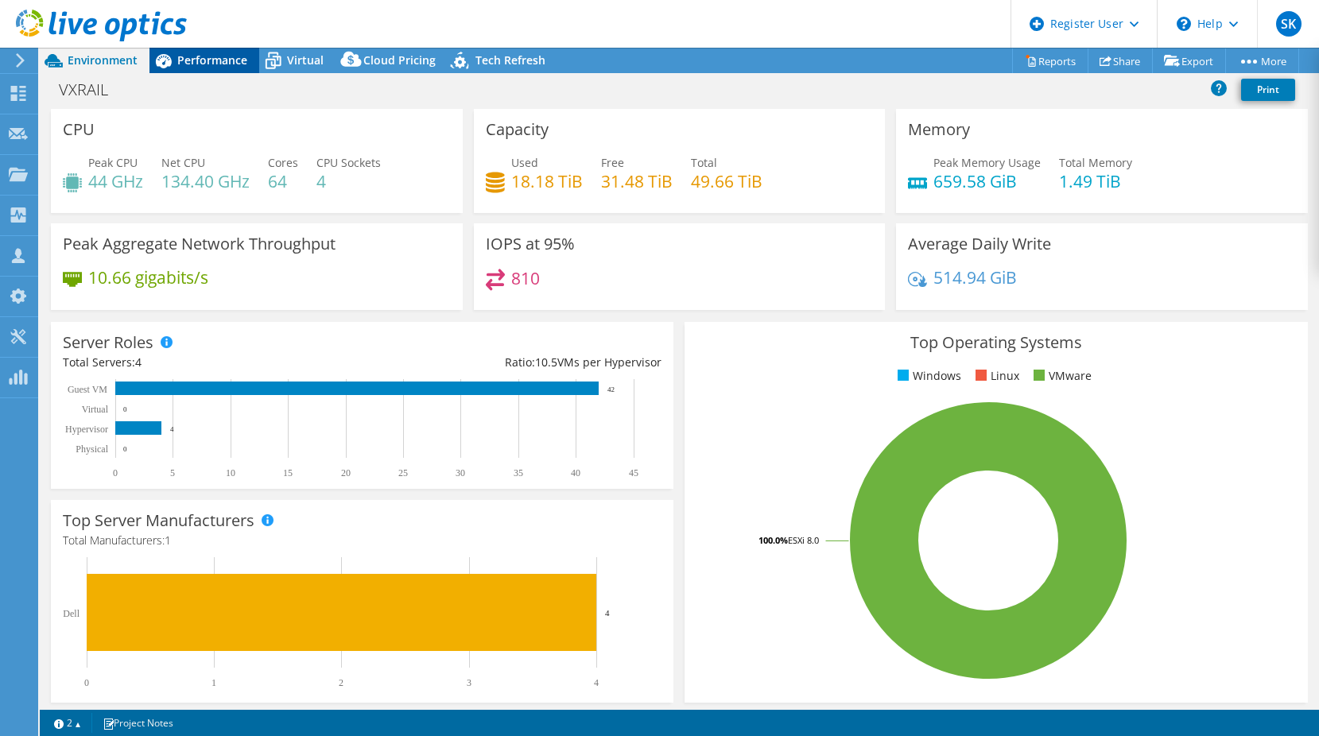
click at [239, 53] on span "Performance" at bounding box center [212, 59] width 70 height 15
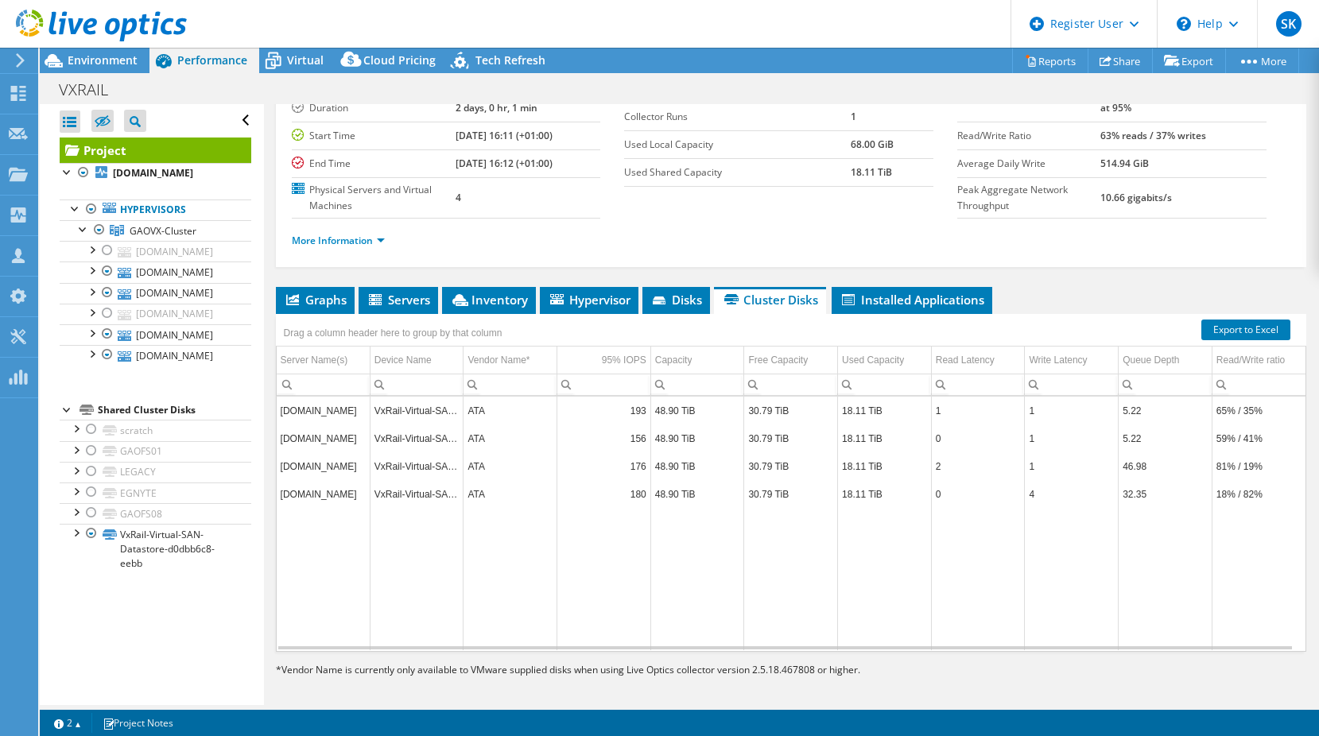
scroll to position [158, 0]
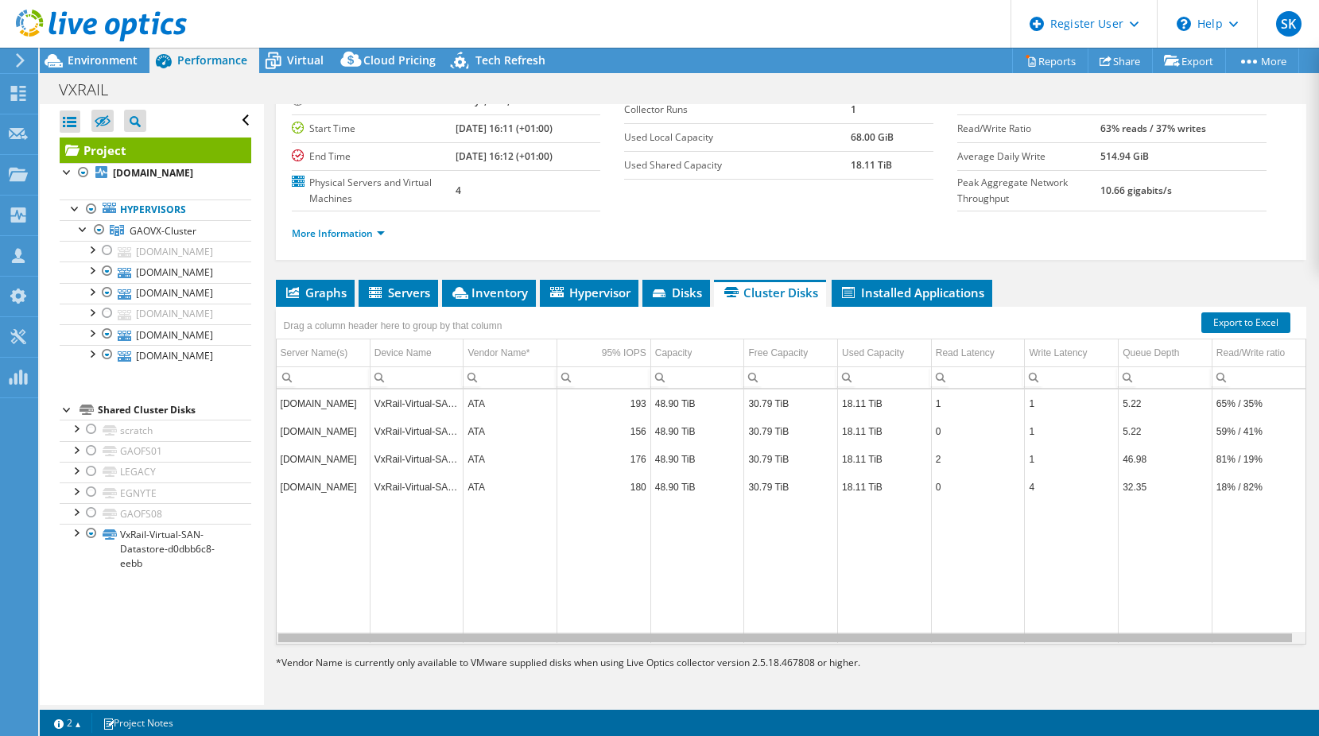
drag, startPoint x: 713, startPoint y: 639, endPoint x: 857, endPoint y: 642, distance: 144.8
click at [857, 642] on div "Data grid" at bounding box center [785, 638] width 1014 height 9
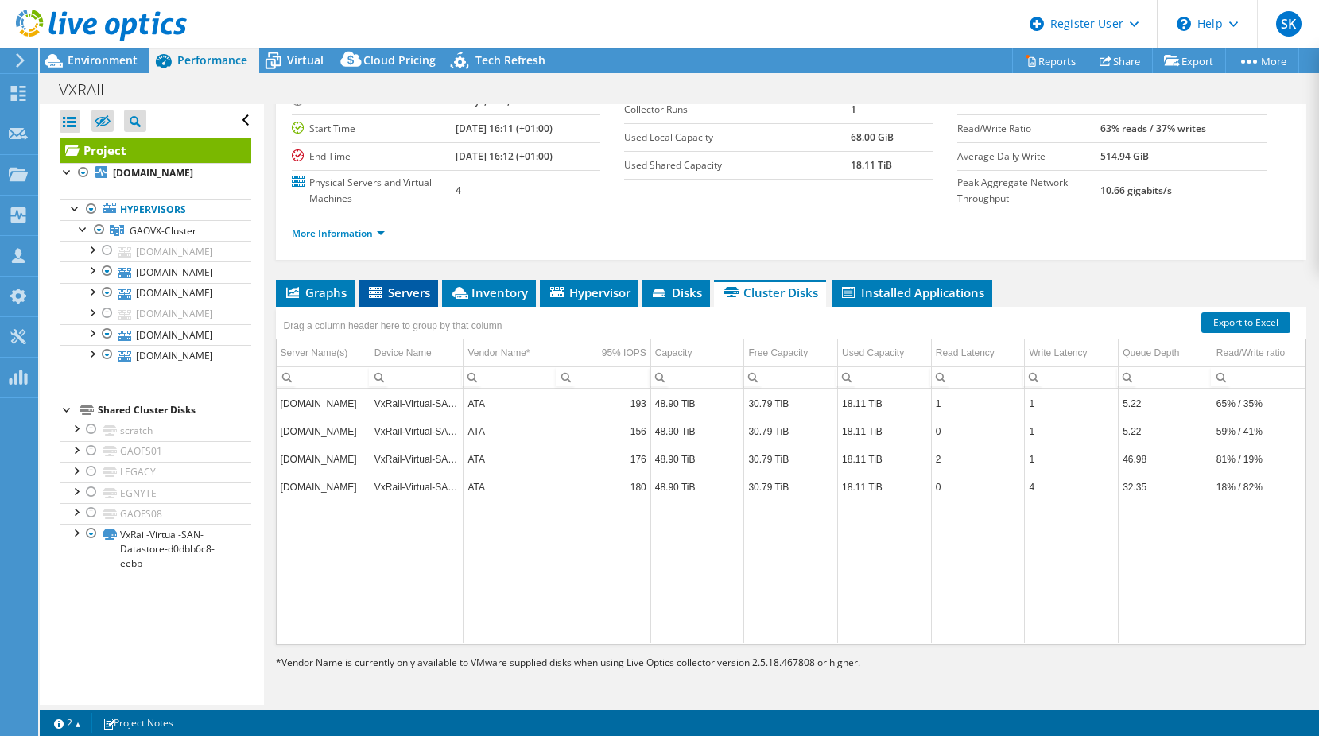
click at [419, 296] on span "Servers" at bounding box center [399, 293] width 64 height 16
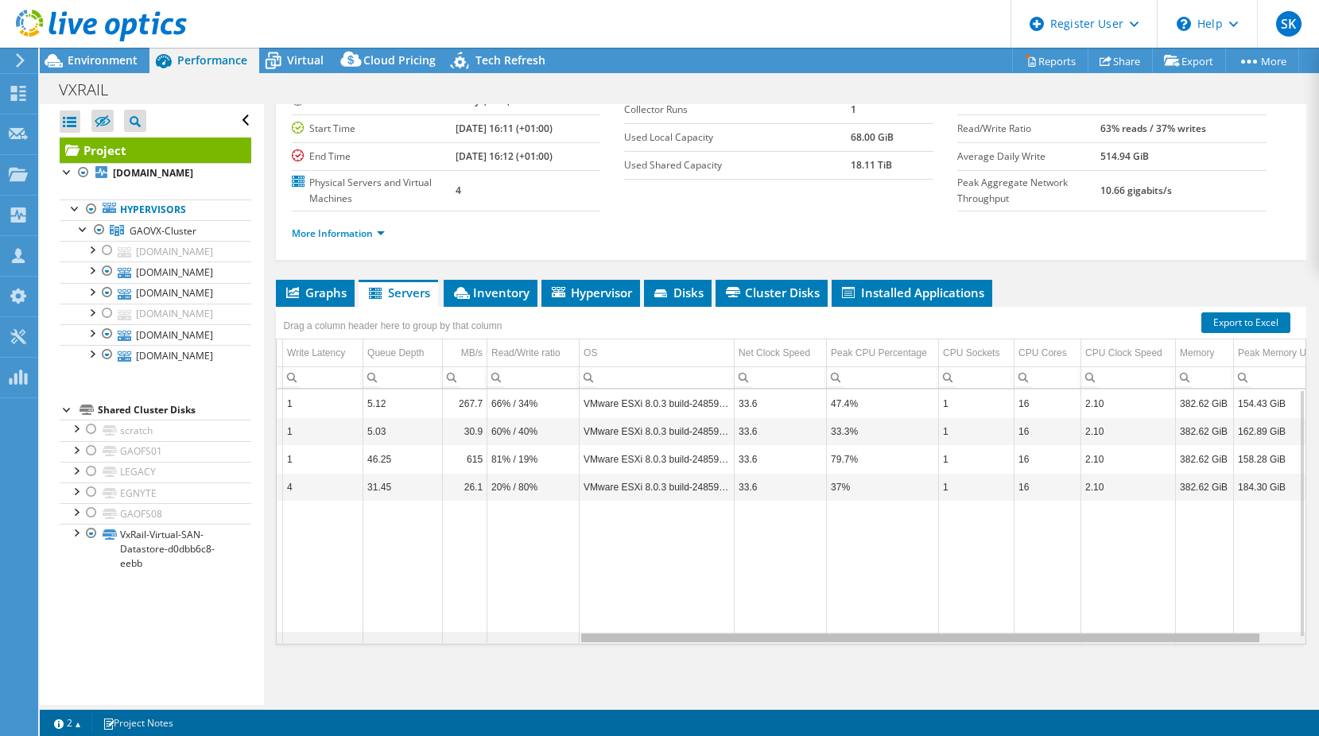
scroll to position [0, 456]
drag, startPoint x: 943, startPoint y: 643, endPoint x: 1263, endPoint y: 652, distance: 319.8
click at [1263, 652] on body "SK Dell User Stuart Kennedy Stuart.Kennedy@dell.com Dell My Profile Log Out \n …" at bounding box center [659, 368] width 1319 height 736
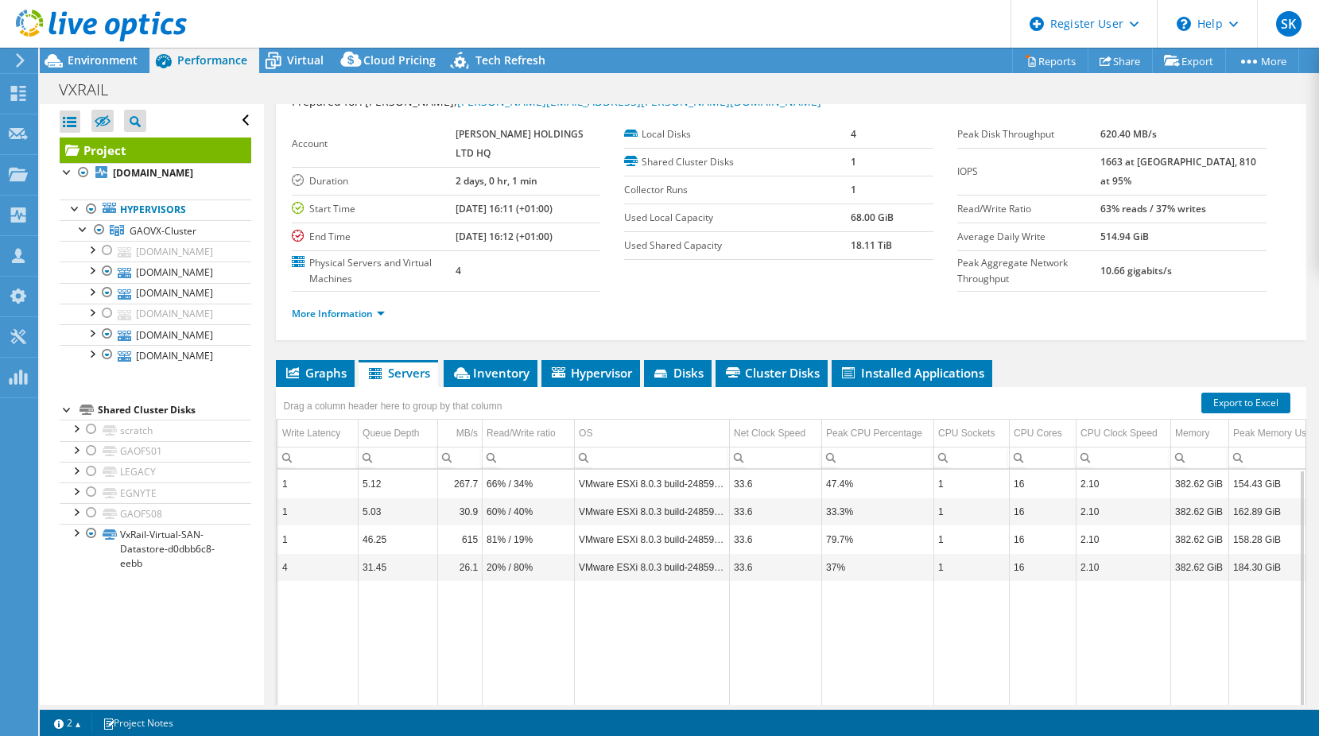
scroll to position [0, 0]
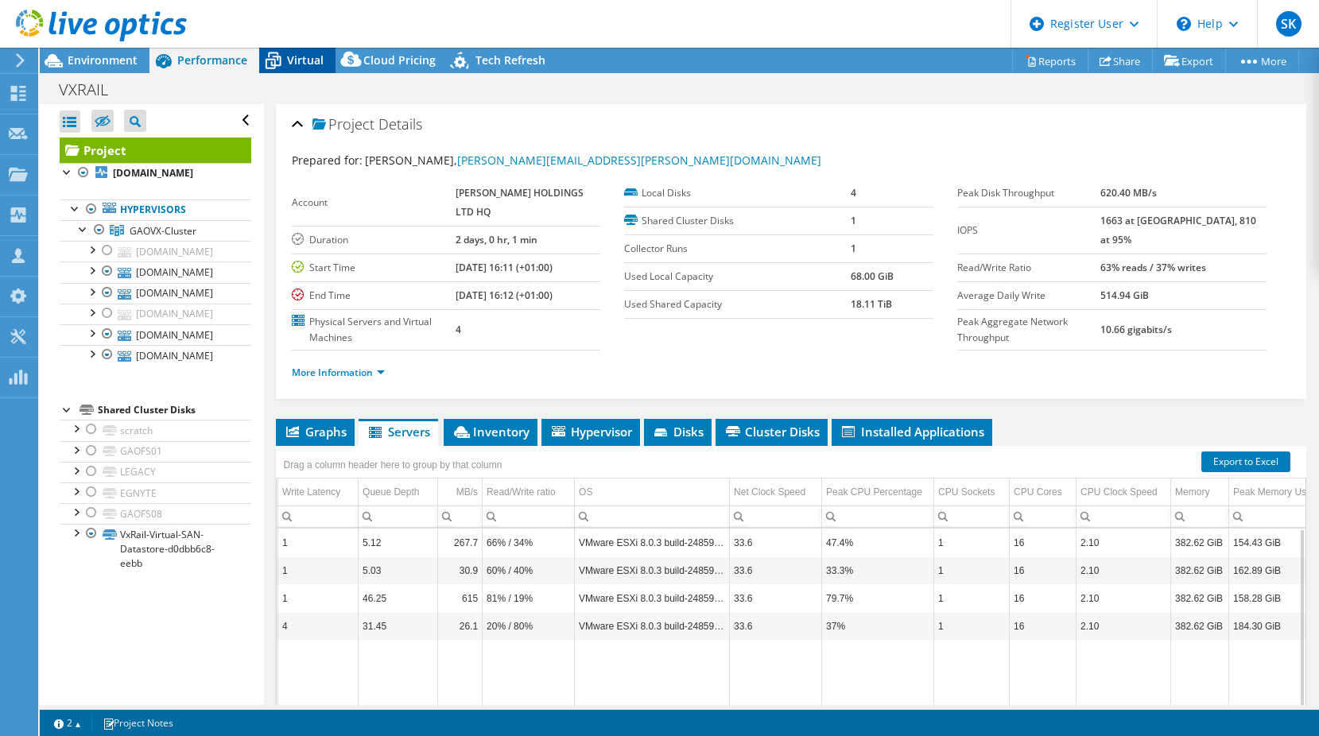
click at [310, 69] on div "Virtual" at bounding box center [297, 60] width 76 height 25
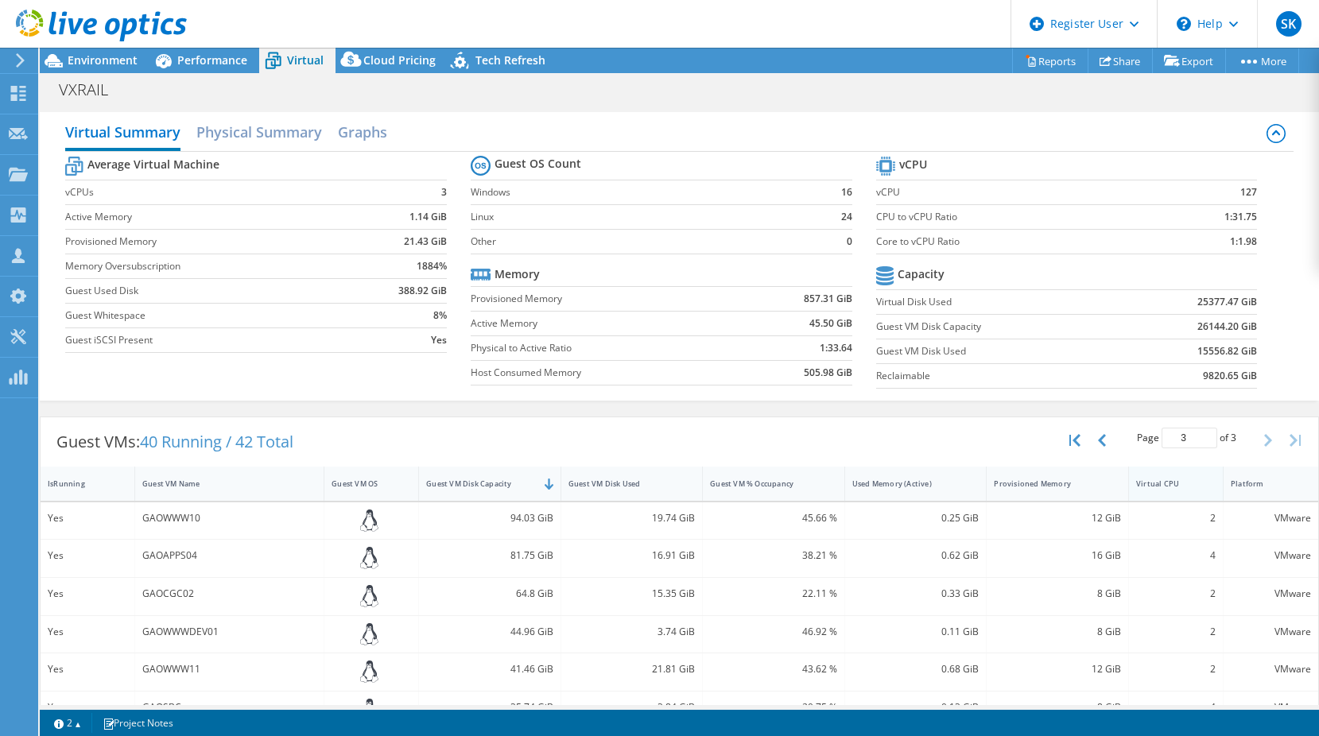
click at [1192, 484] on div "Virtual CPU" at bounding box center [1166, 484] width 75 height 25
type input "1"
click at [1170, 486] on div "Virtual CPU" at bounding box center [1166, 484] width 60 height 10
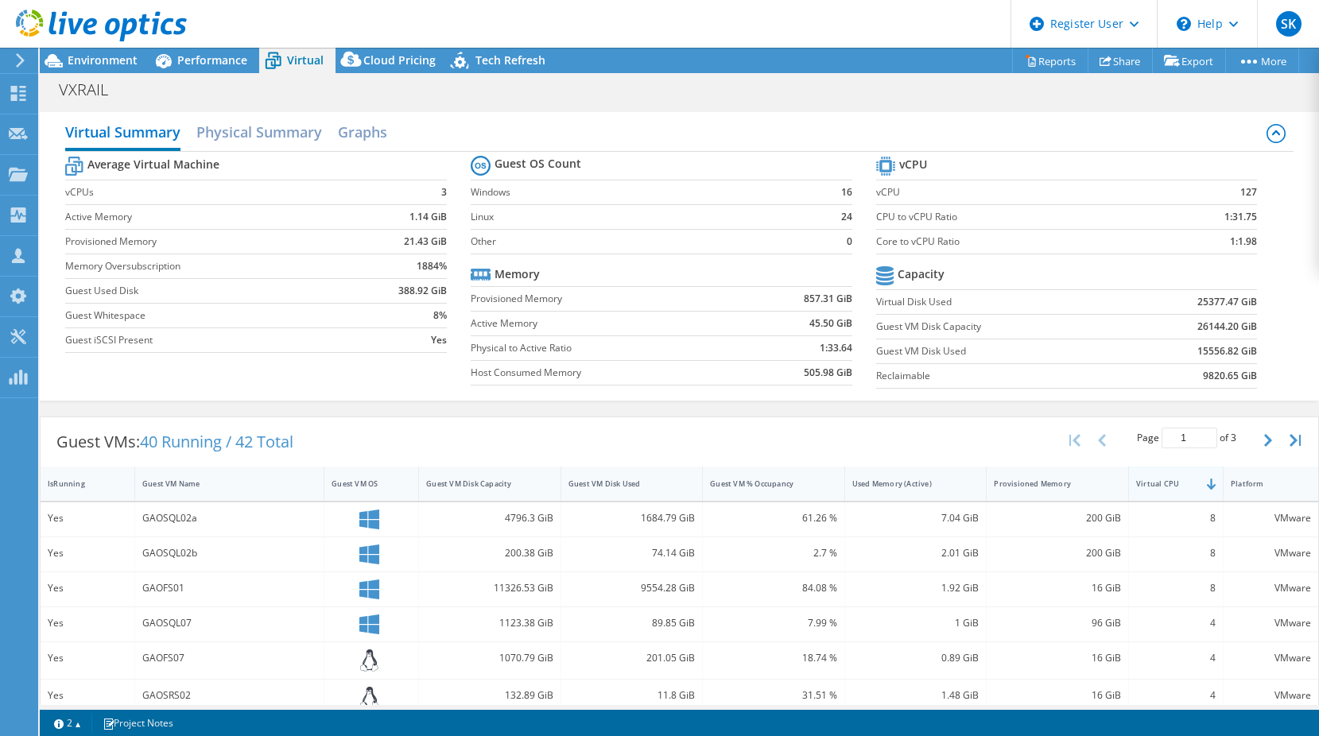
click at [1171, 487] on div "Virtual CPU" at bounding box center [1166, 484] width 60 height 10
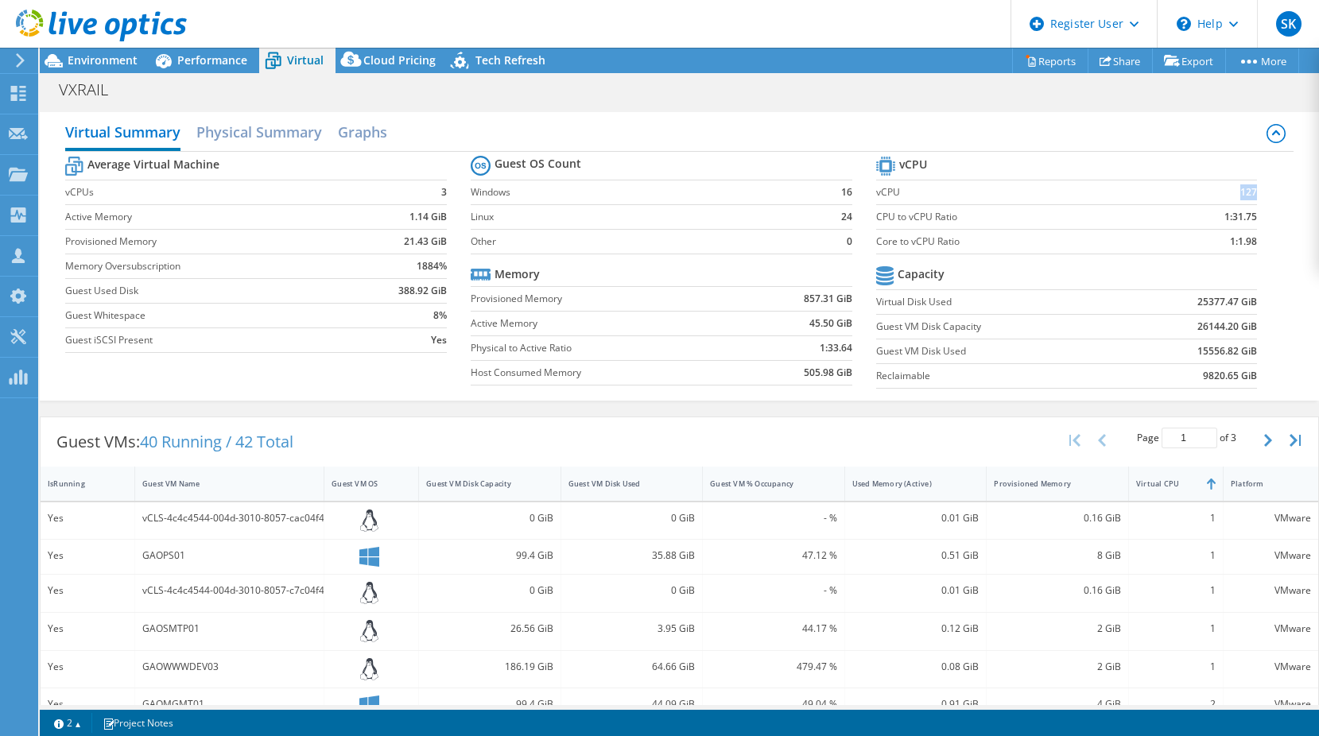
drag, startPoint x: 1227, startPoint y: 191, endPoint x: 1245, endPoint y: 190, distance: 17.5
click at [1245, 190] on td "127" at bounding box center [1207, 192] width 100 height 25
click at [100, 64] on span "Environment" at bounding box center [103, 59] width 70 height 15
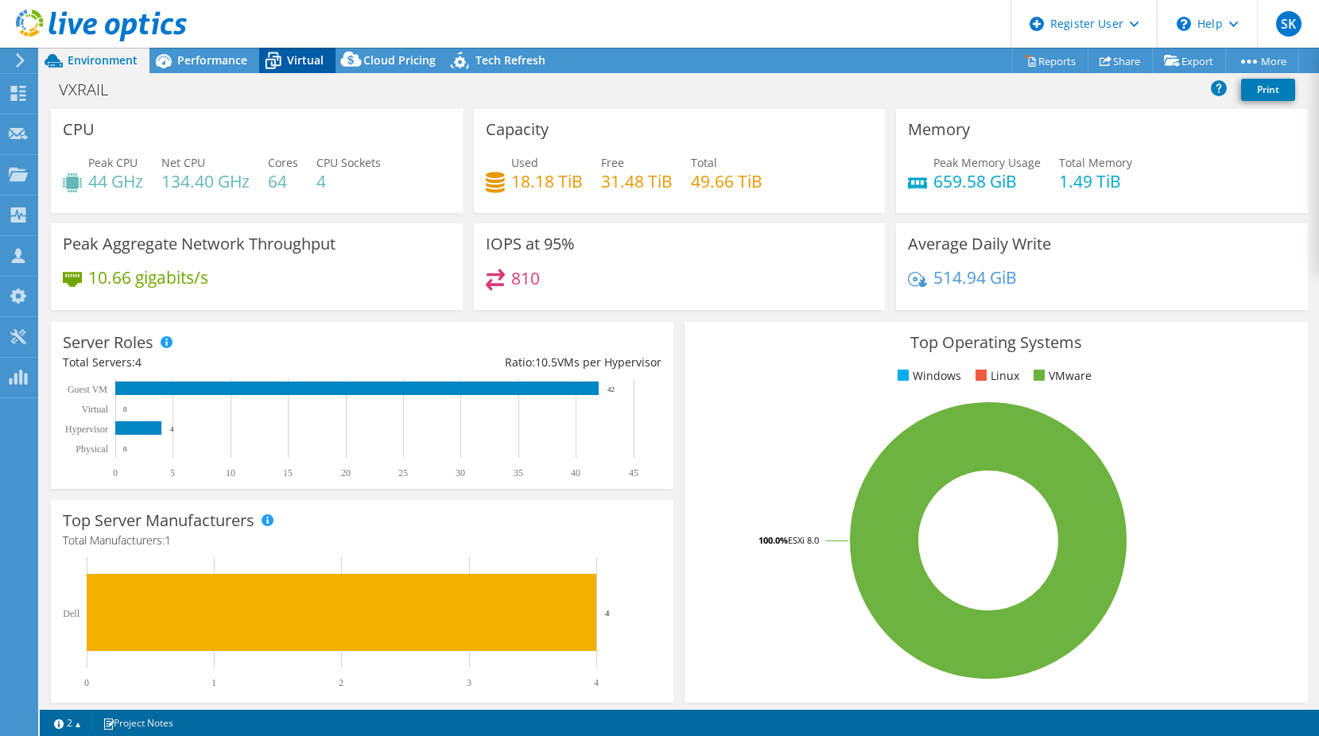
click at [289, 68] on div "Virtual" at bounding box center [297, 60] width 76 height 25
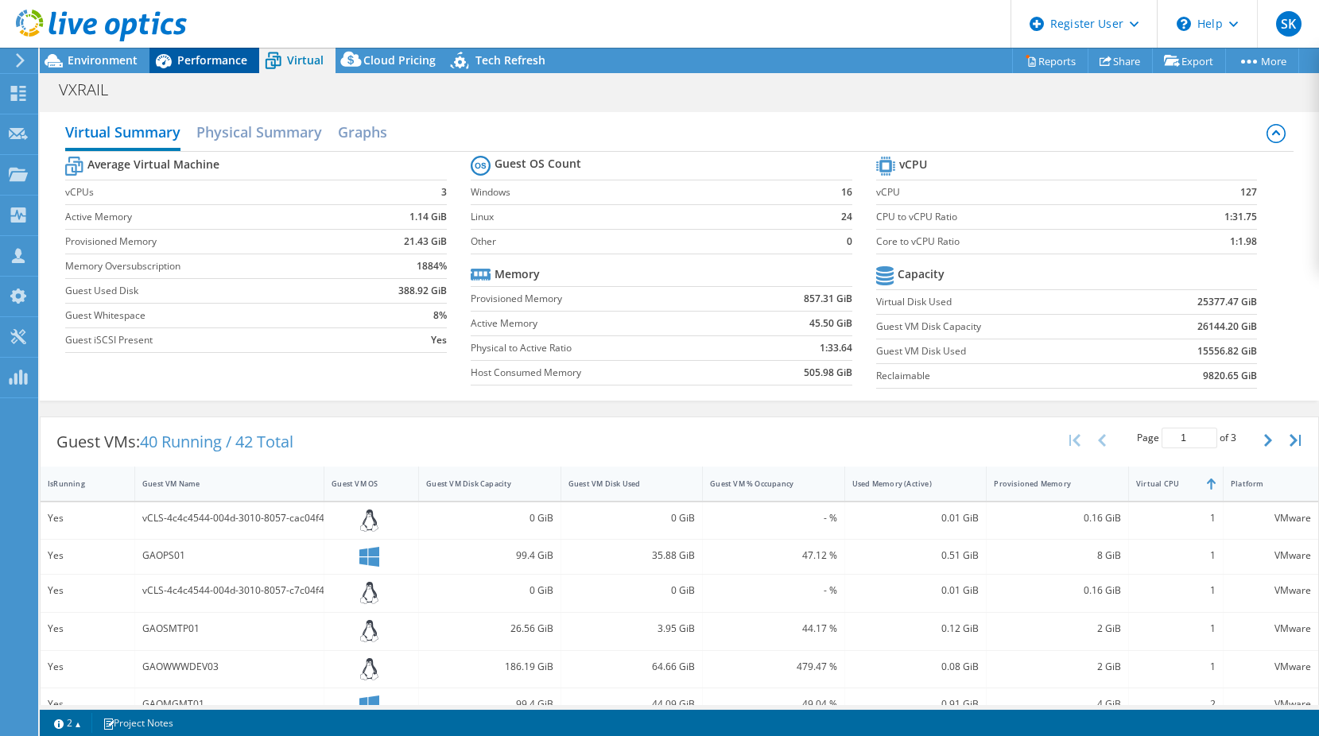
click at [199, 63] on span "Performance" at bounding box center [212, 59] width 70 height 15
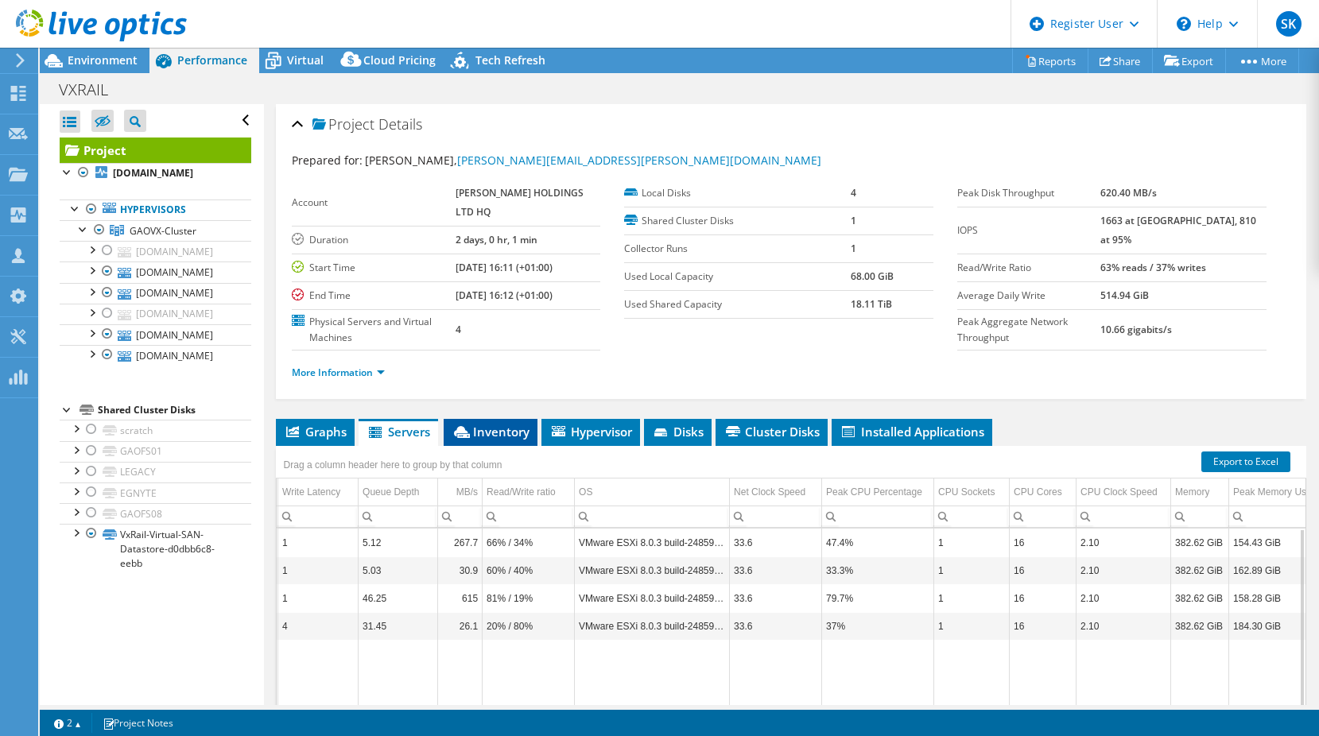
click at [515, 440] on li "Inventory" at bounding box center [491, 432] width 94 height 27
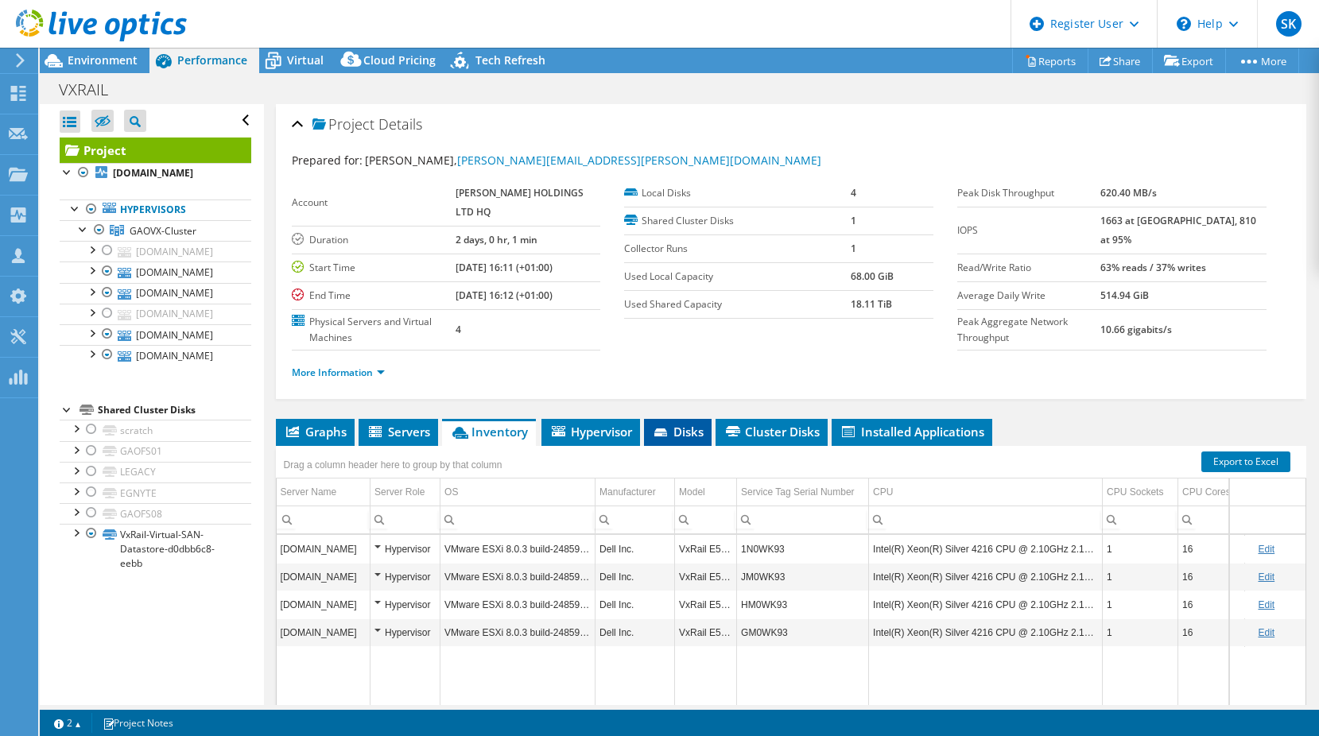
click at [704, 440] on span "Disks" at bounding box center [678, 432] width 52 height 16
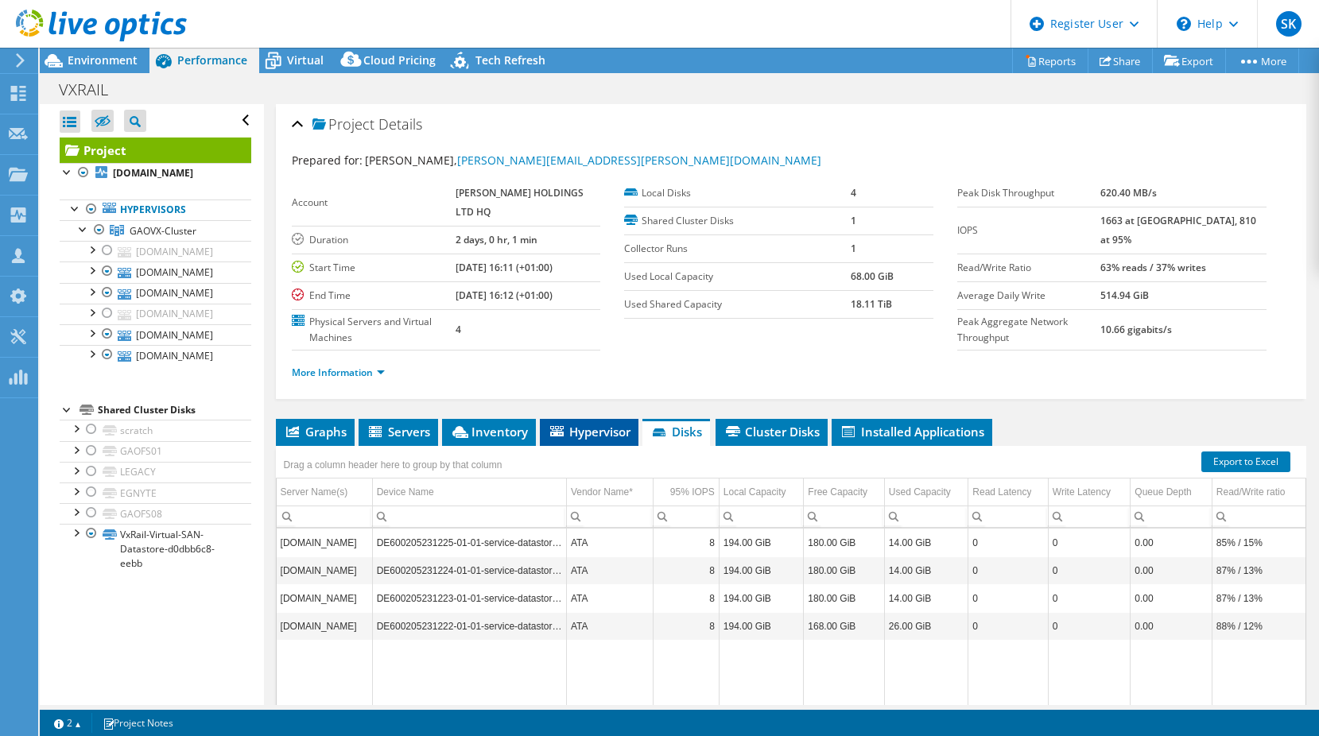
click at [618, 440] on span "Hypervisor" at bounding box center [589, 432] width 83 height 16
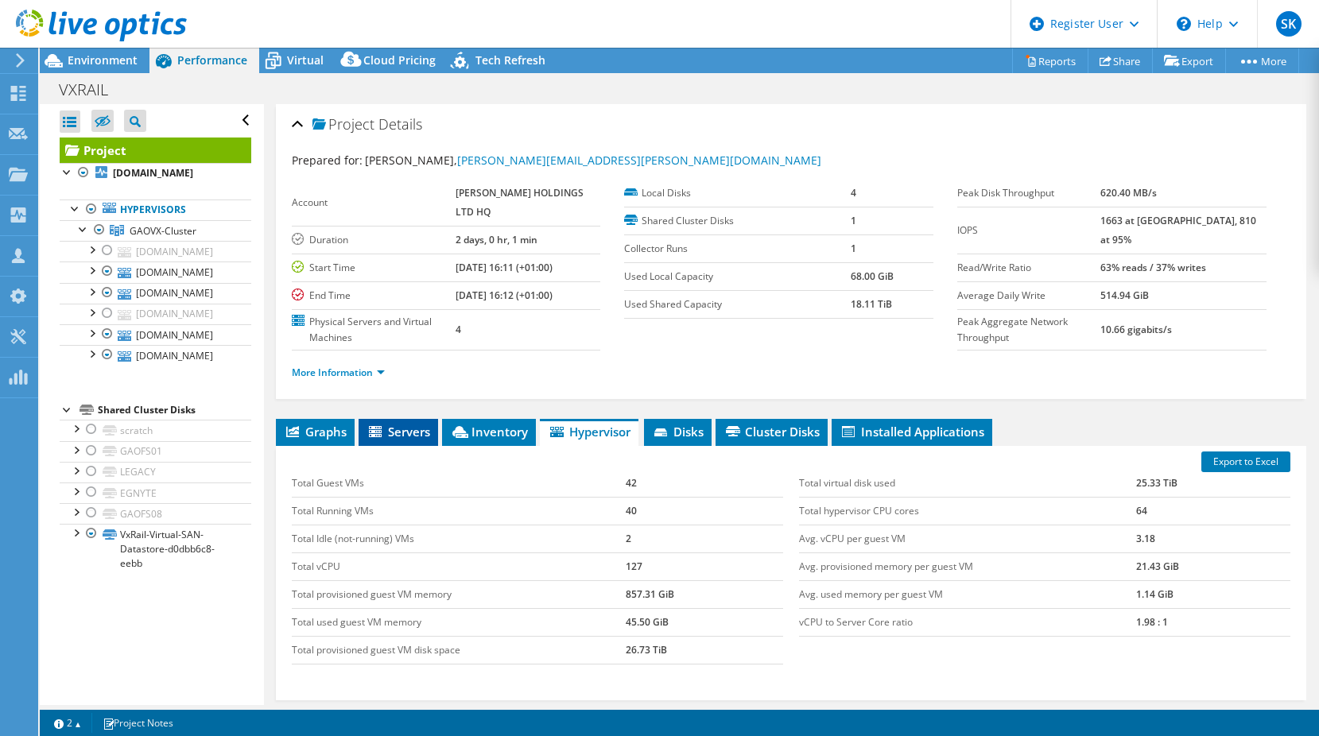
click at [418, 440] on span "Servers" at bounding box center [399, 432] width 64 height 16
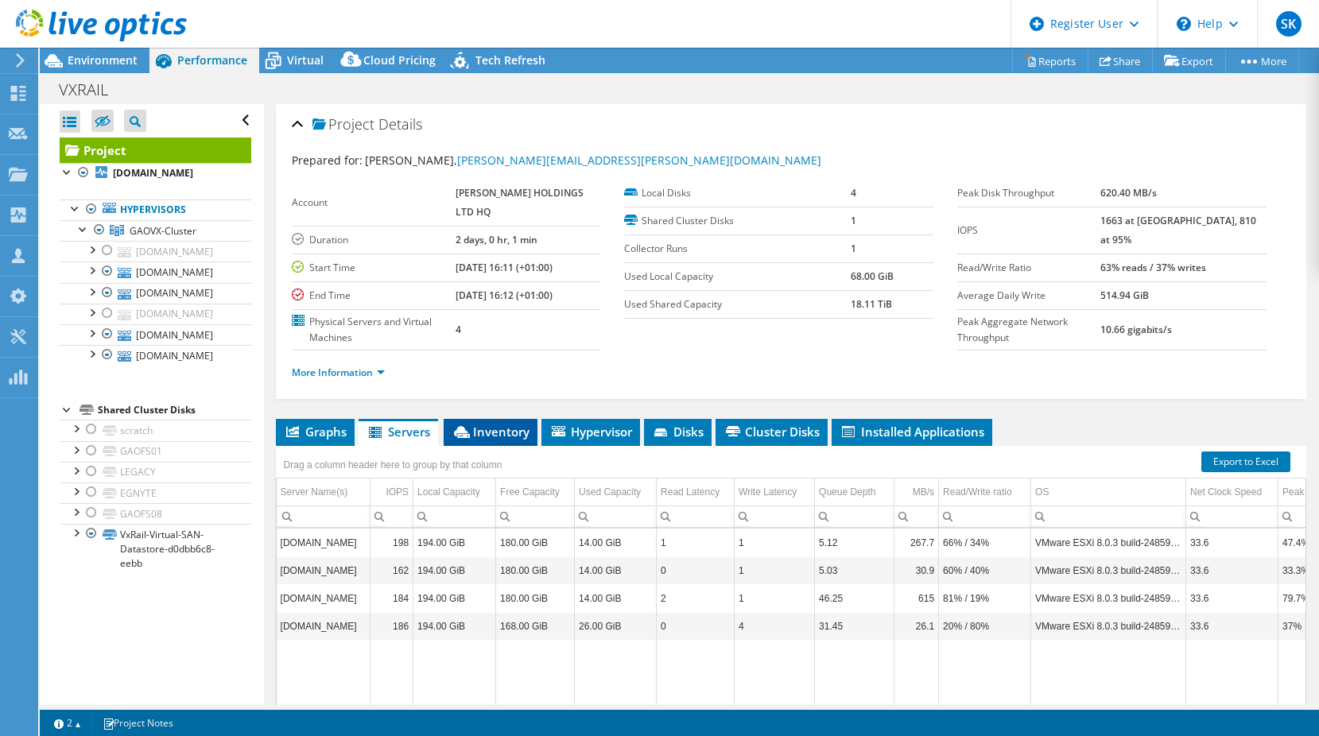
click at [504, 440] on span "Inventory" at bounding box center [491, 432] width 78 height 16
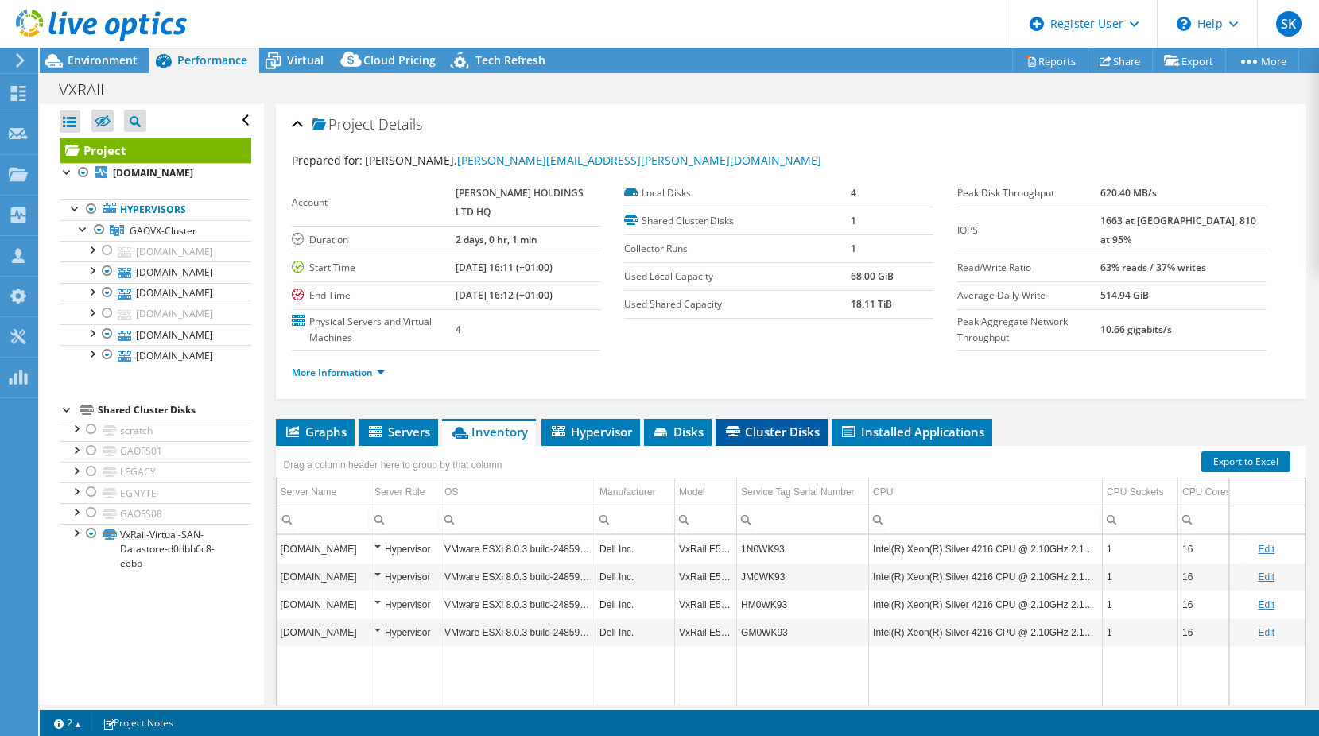
click at [785, 446] on li "Cluster Disks" at bounding box center [772, 432] width 112 height 27
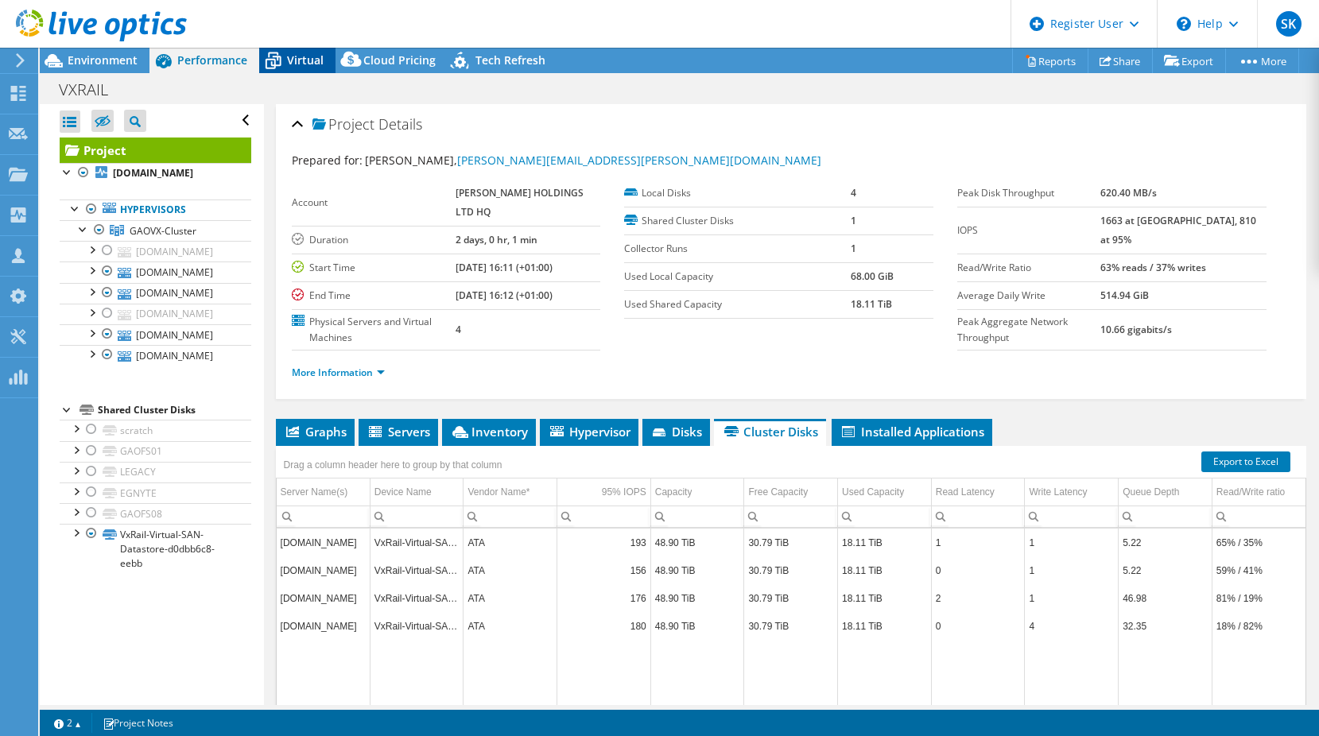
click at [298, 51] on div "Virtual" at bounding box center [297, 60] width 76 height 25
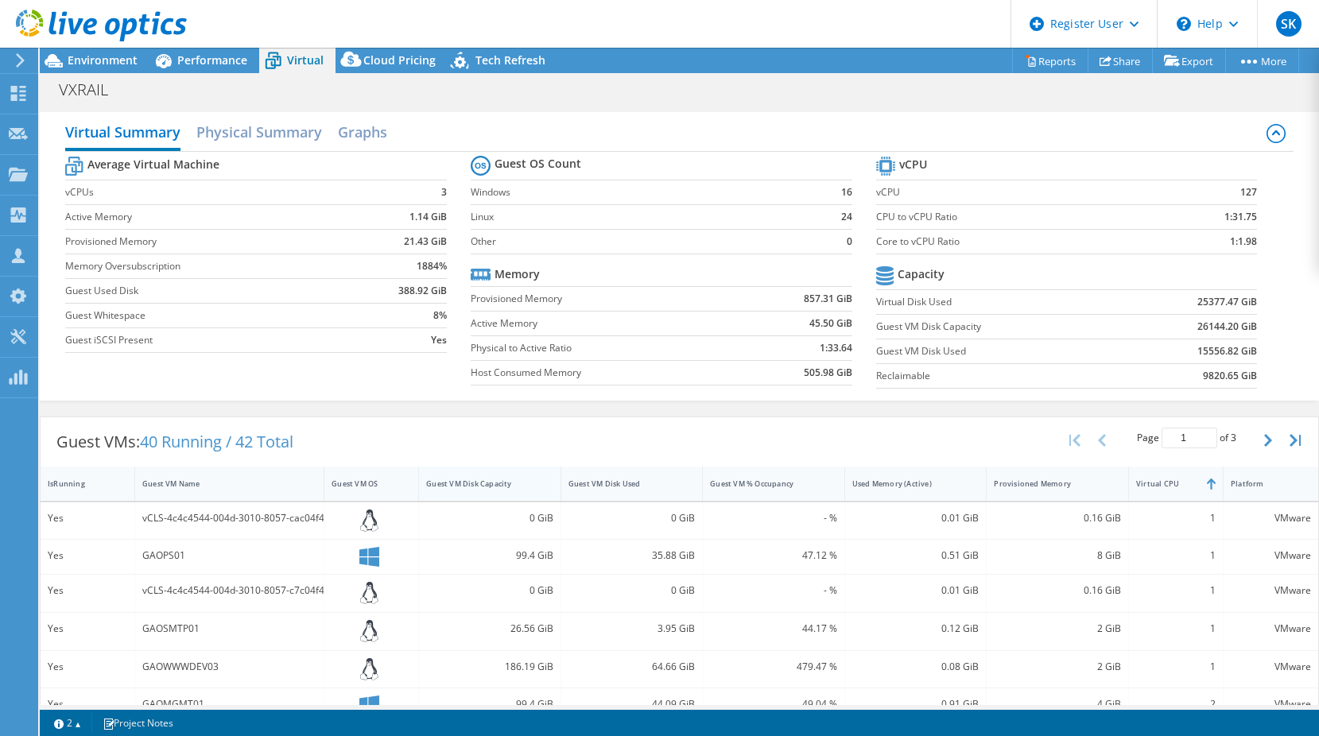
click at [487, 483] on div "Guest VM Disk Capacity" at bounding box center [480, 484] width 108 height 10
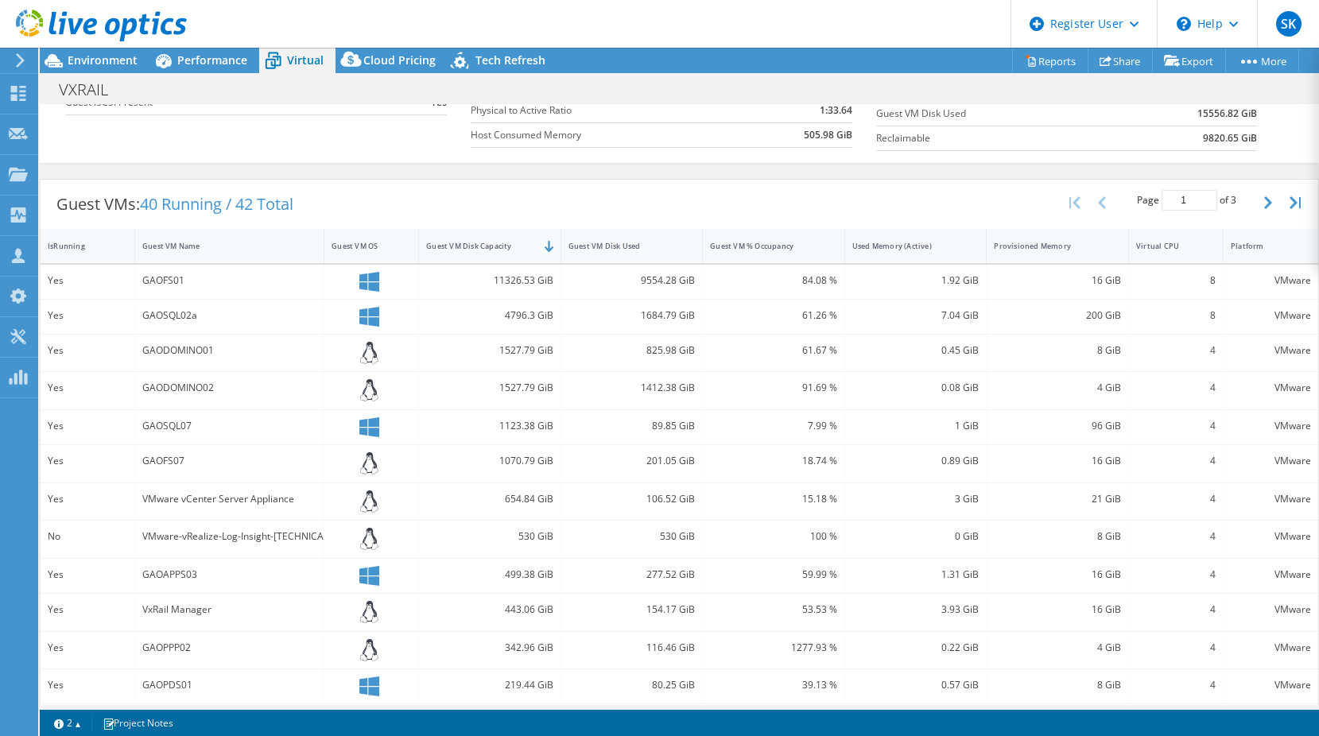
scroll to position [239, 0]
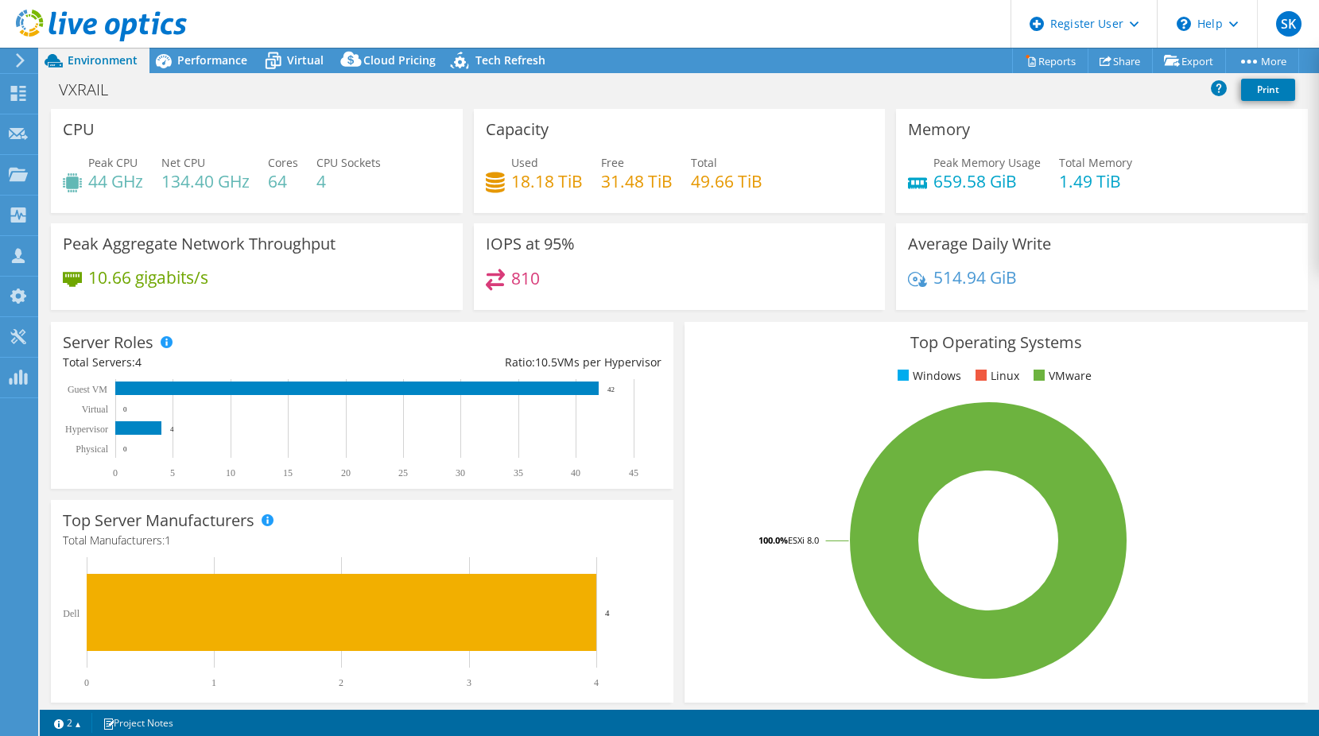
select select "USD"
click at [204, 59] on span "Performance" at bounding box center [212, 59] width 70 height 15
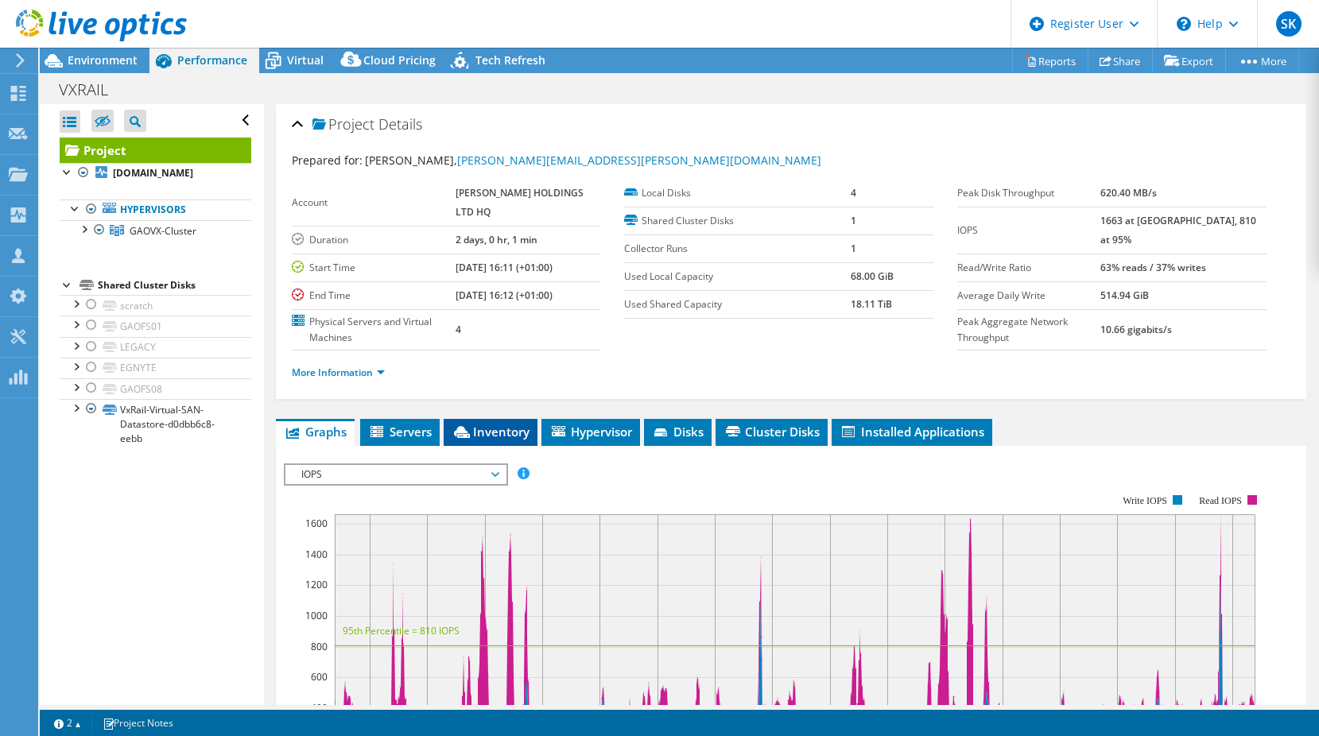
click at [526, 446] on li "Inventory" at bounding box center [491, 432] width 94 height 27
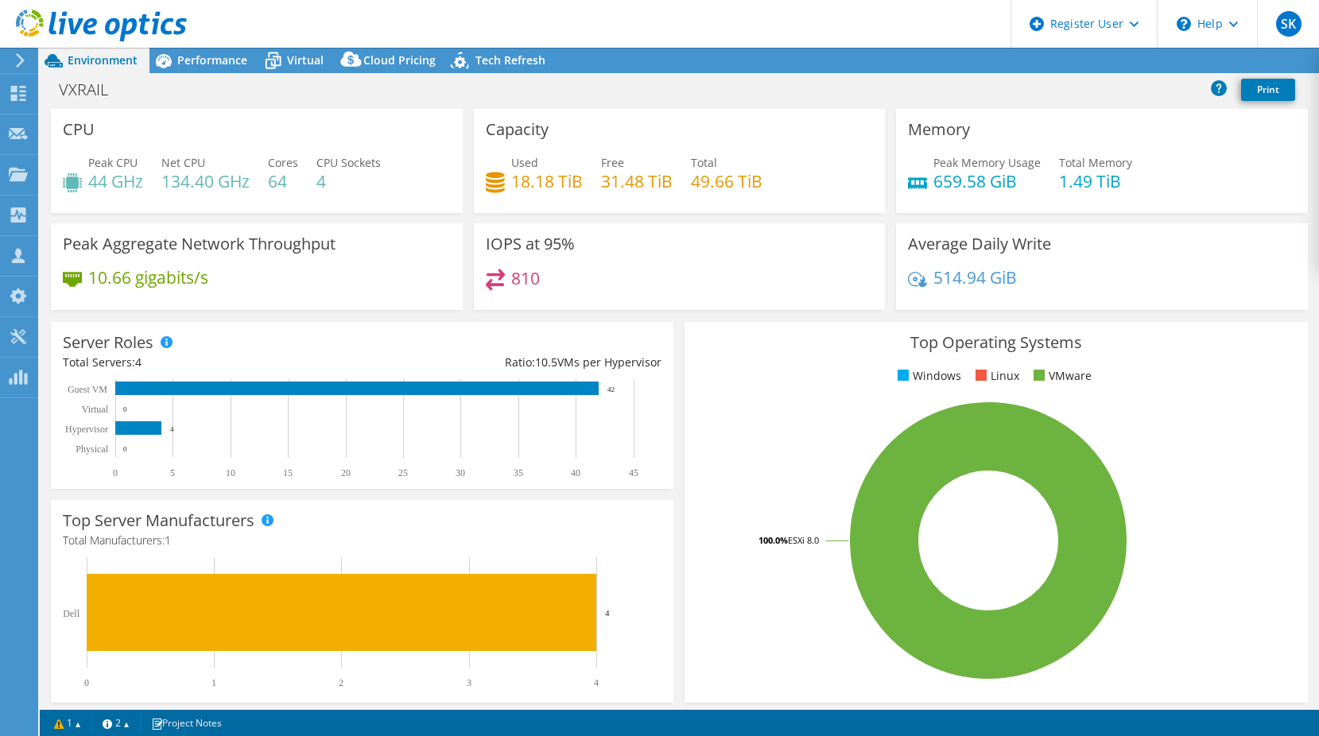
select select "USD"
click at [1056, 61] on link "Reports" at bounding box center [1050, 61] width 76 height 25
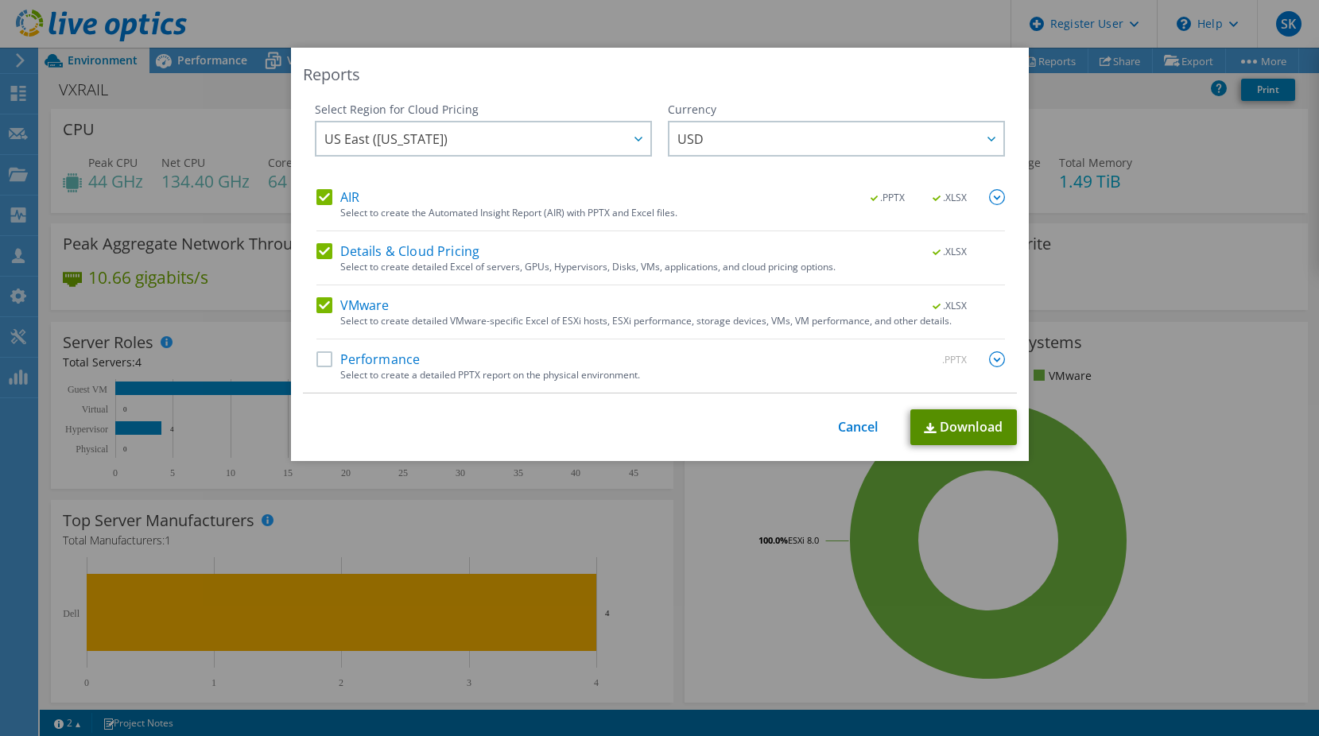
click at [964, 435] on link "Download" at bounding box center [964, 428] width 107 height 36
click at [839, 421] on link "Cancel" at bounding box center [858, 427] width 41 height 15
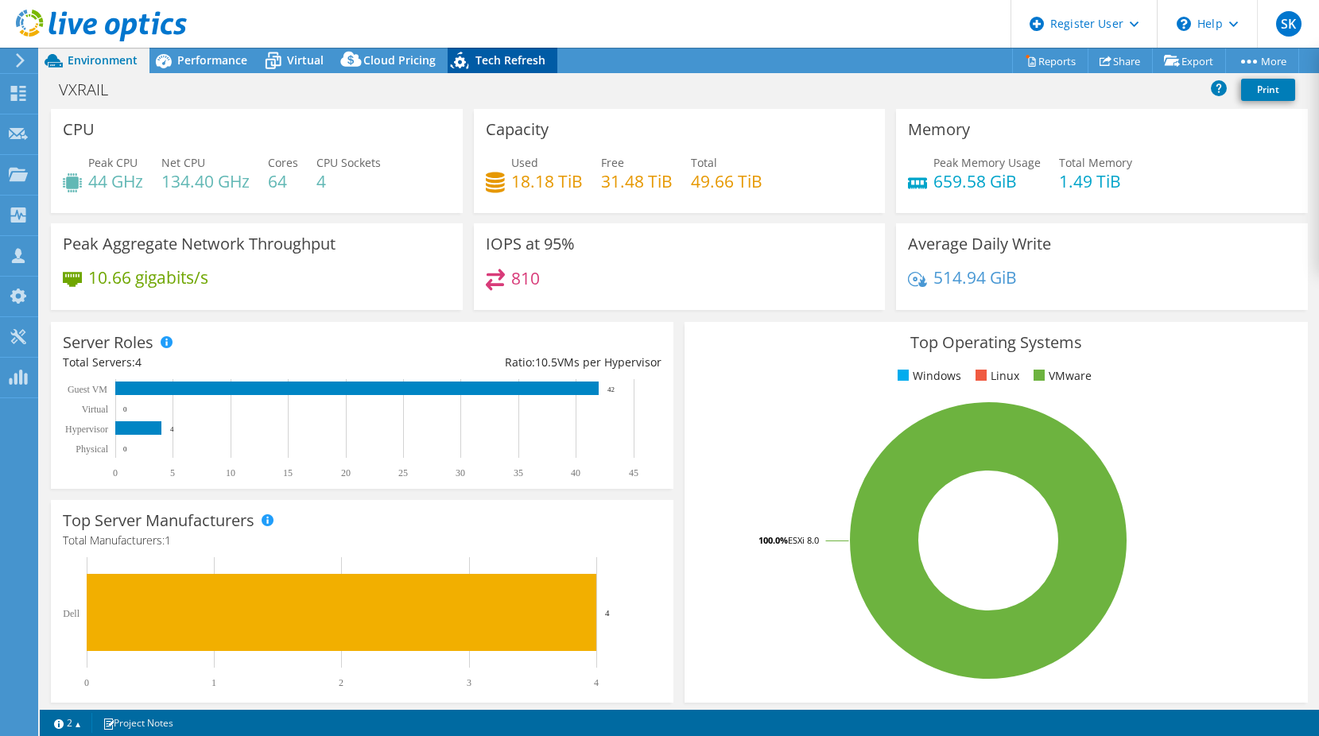
click at [528, 54] on span "Tech Refresh" at bounding box center [511, 59] width 70 height 15
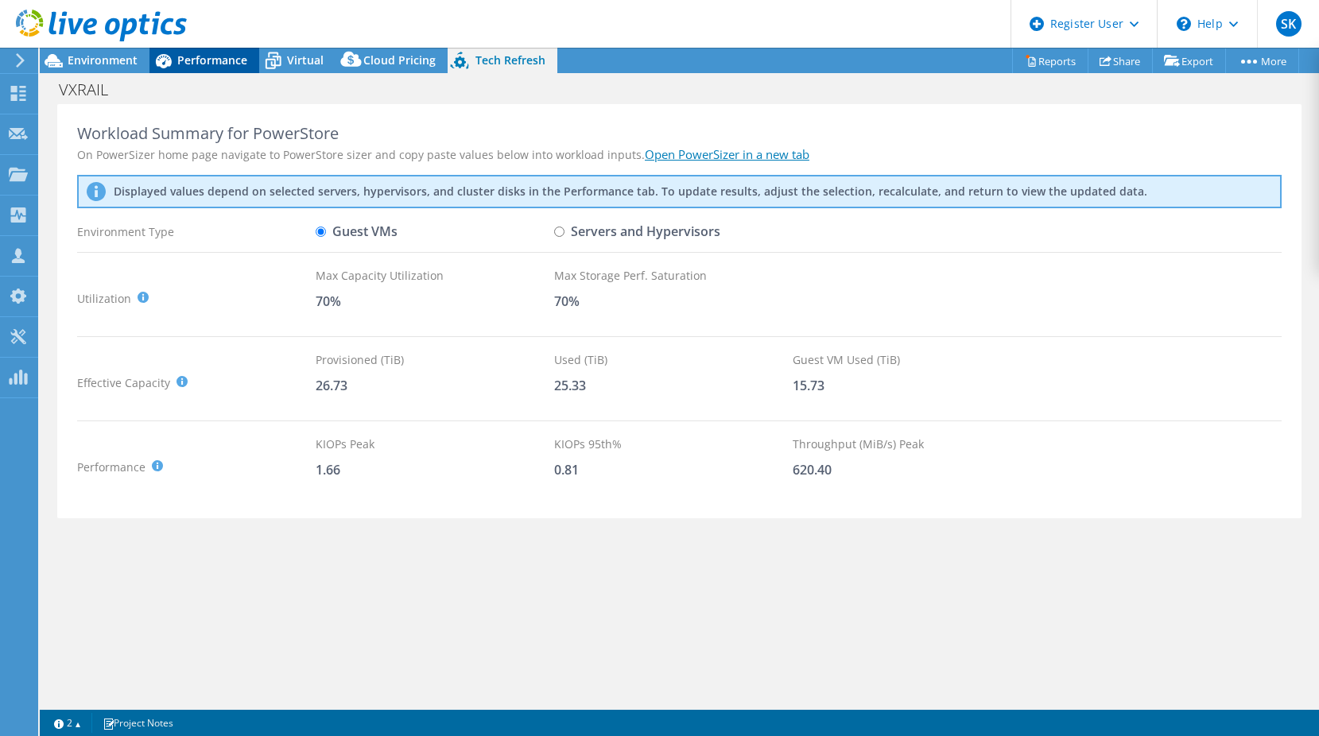
click at [201, 63] on span "Performance" at bounding box center [212, 59] width 70 height 15
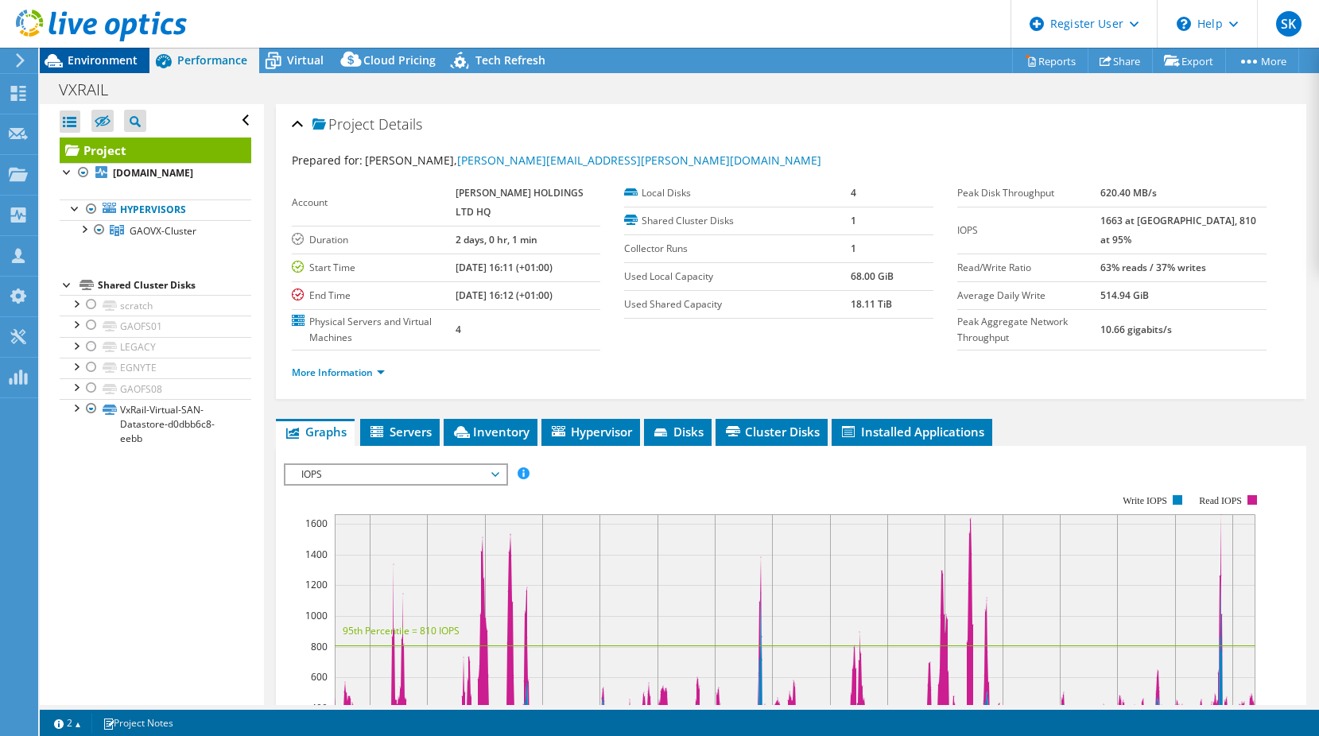
click at [109, 64] on span "Environment" at bounding box center [103, 59] width 70 height 15
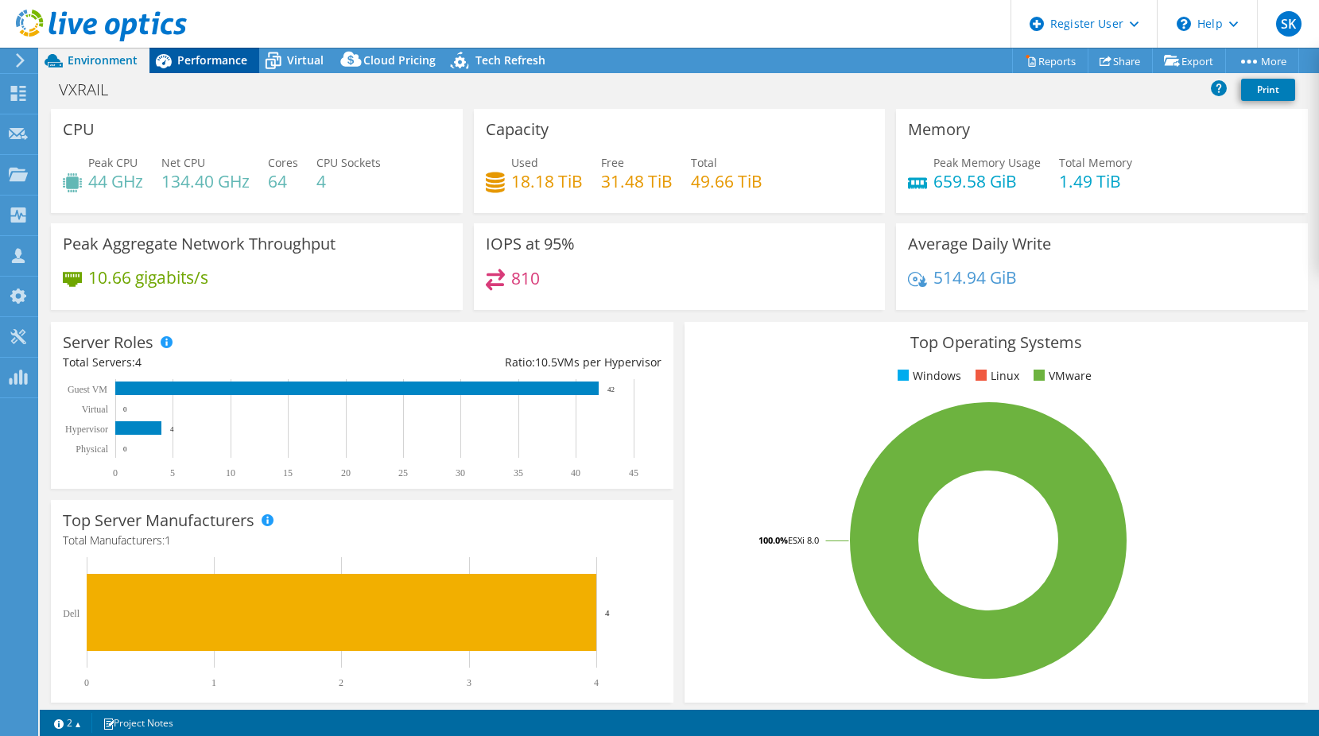
click at [163, 60] on icon at bounding box center [164, 61] width 16 height 14
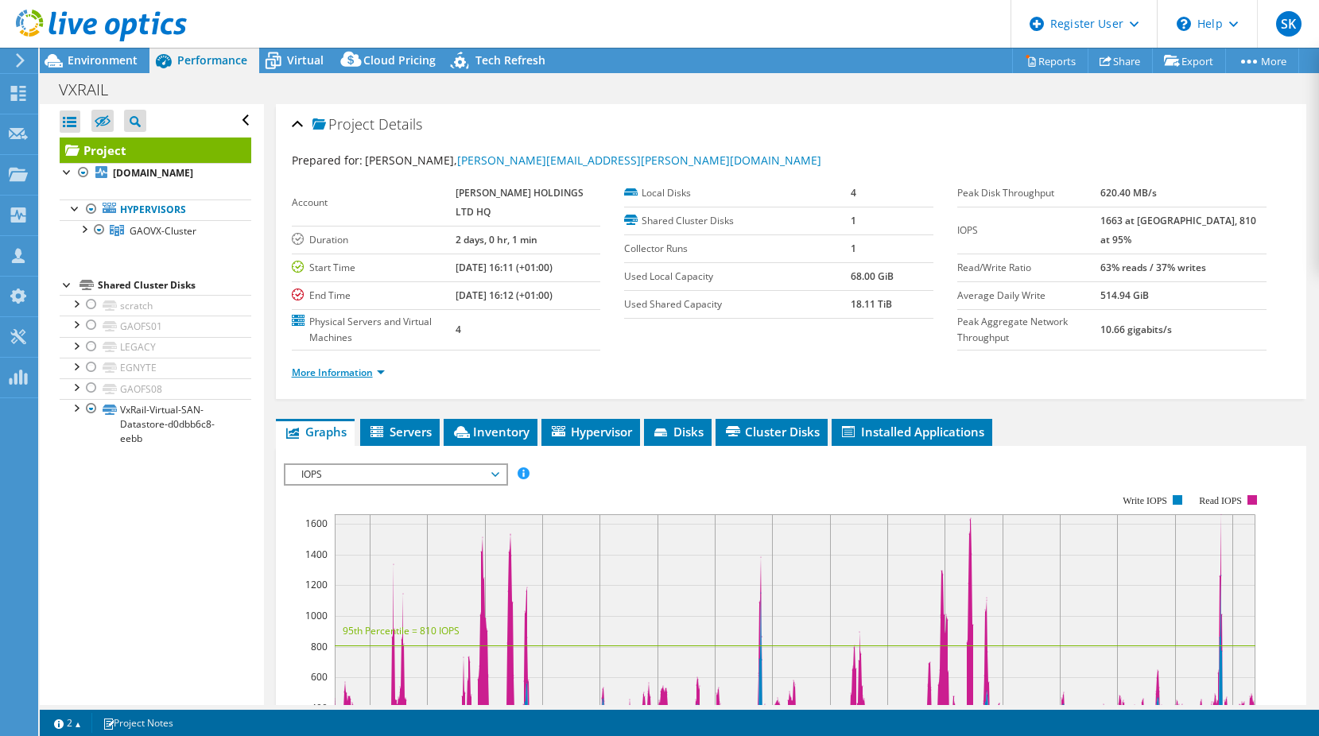
click at [379, 379] on link "More Information" at bounding box center [338, 373] width 93 height 14
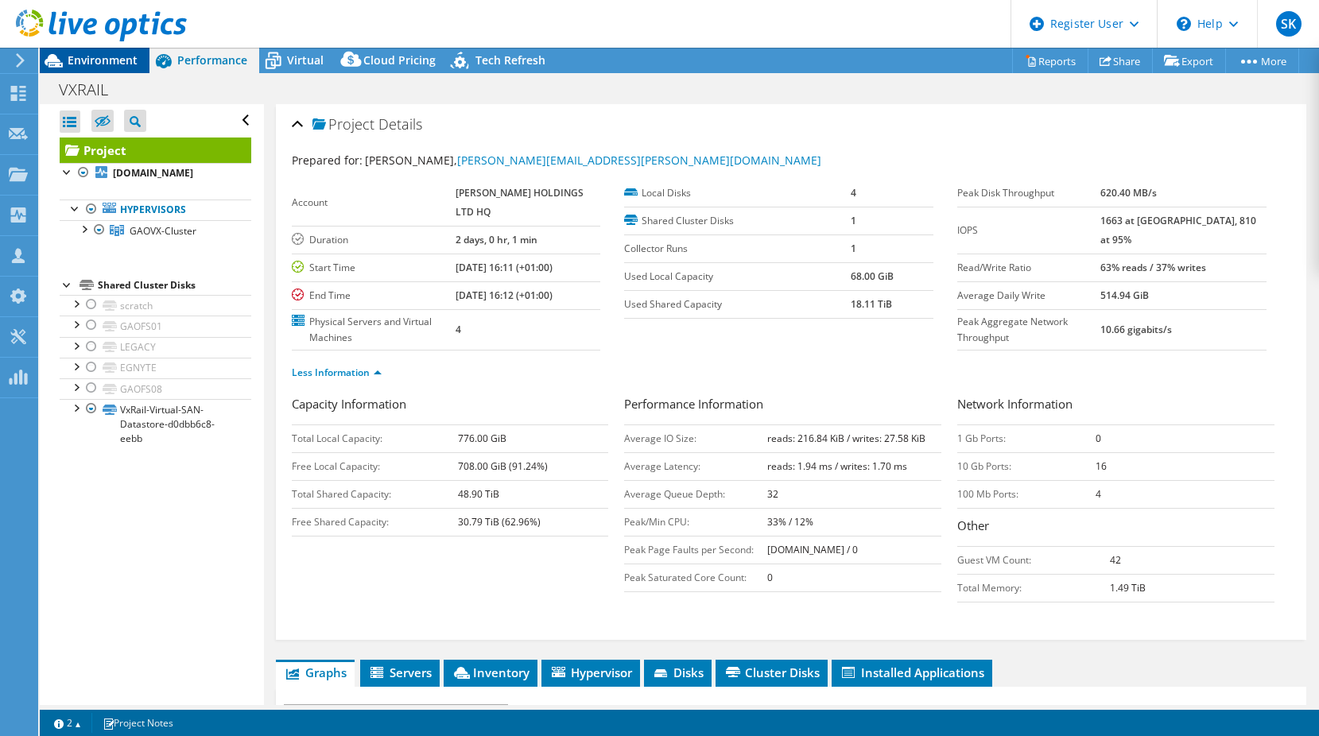
click at [99, 59] on span "Environment" at bounding box center [103, 59] width 70 height 15
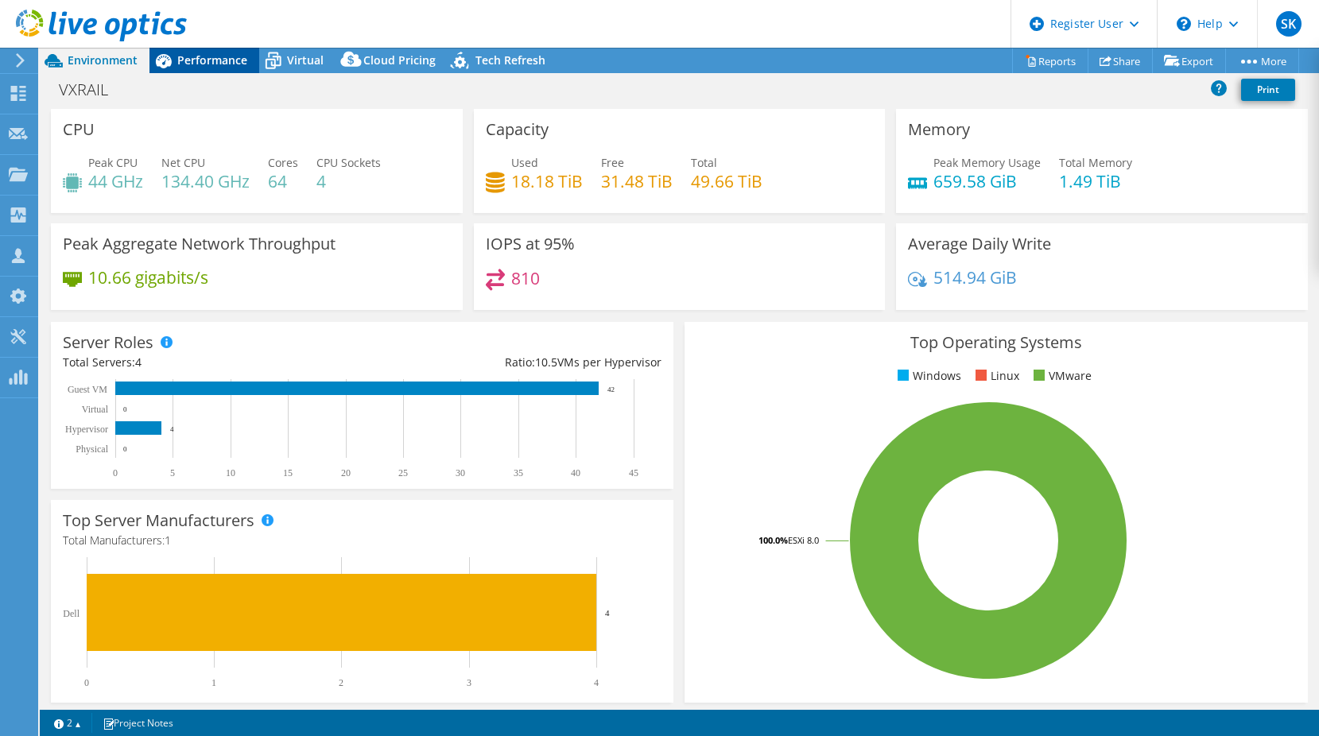
click at [200, 59] on span "Performance" at bounding box center [212, 59] width 70 height 15
select select "USD"
